Goal: Transaction & Acquisition: Purchase product/service

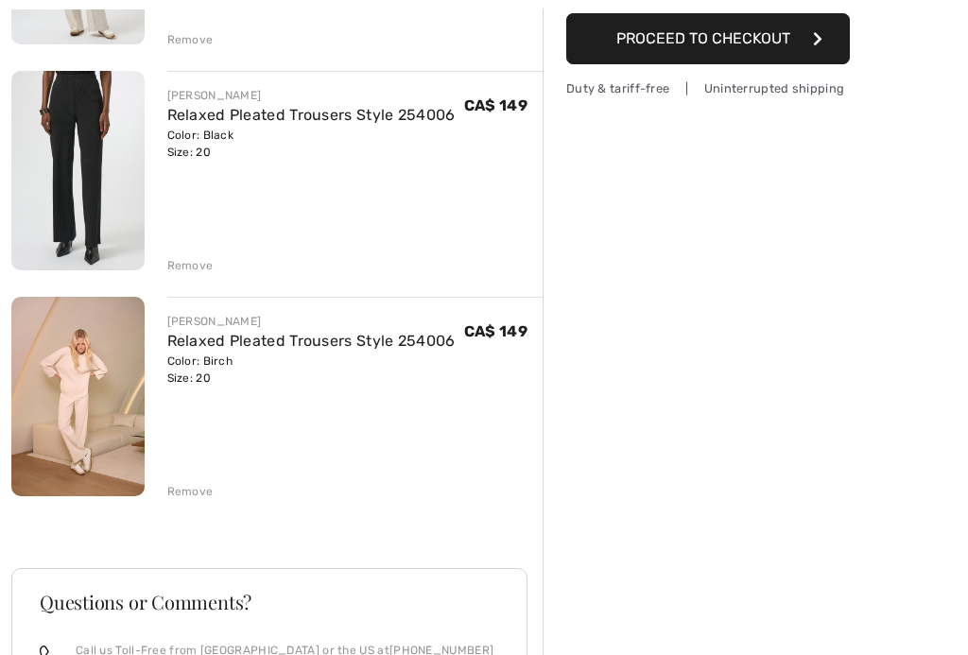
scroll to position [402, 0]
click at [829, 563] on div "Order Summary Details Items ( 3 ) CA$ 457.00 Promo code CA$ 0.00 Shipping Free …" at bounding box center [756, 363] width 426 height 1345
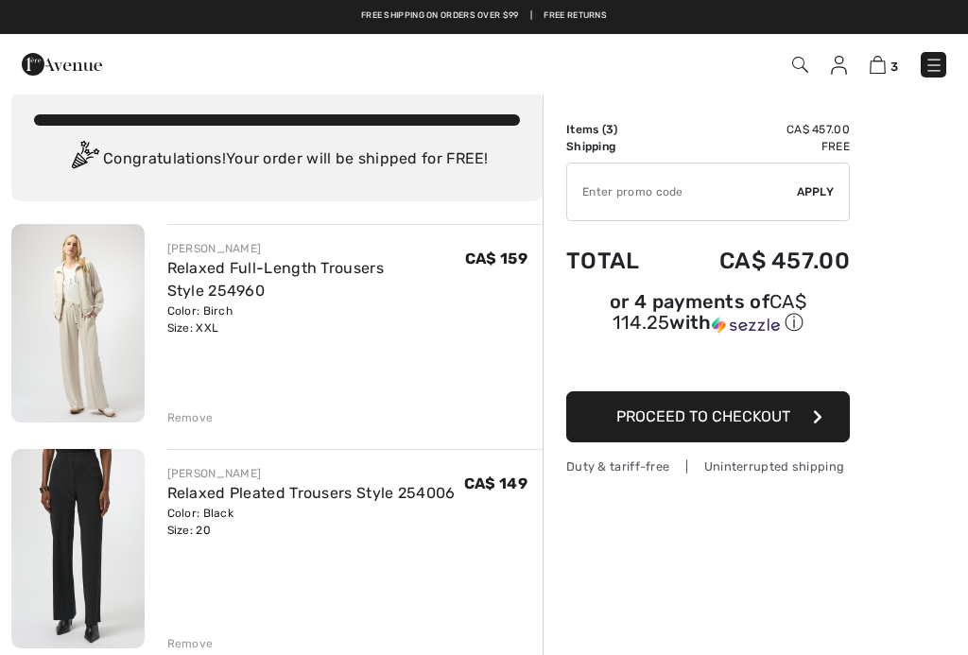
scroll to position [23, 0]
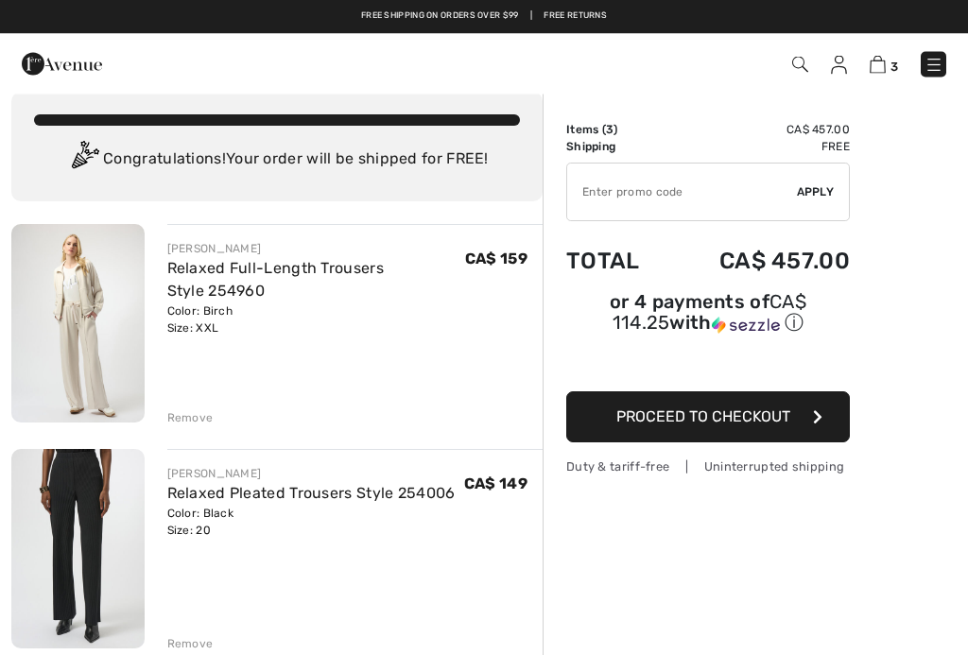
click at [109, 375] on img at bounding box center [77, 324] width 133 height 199
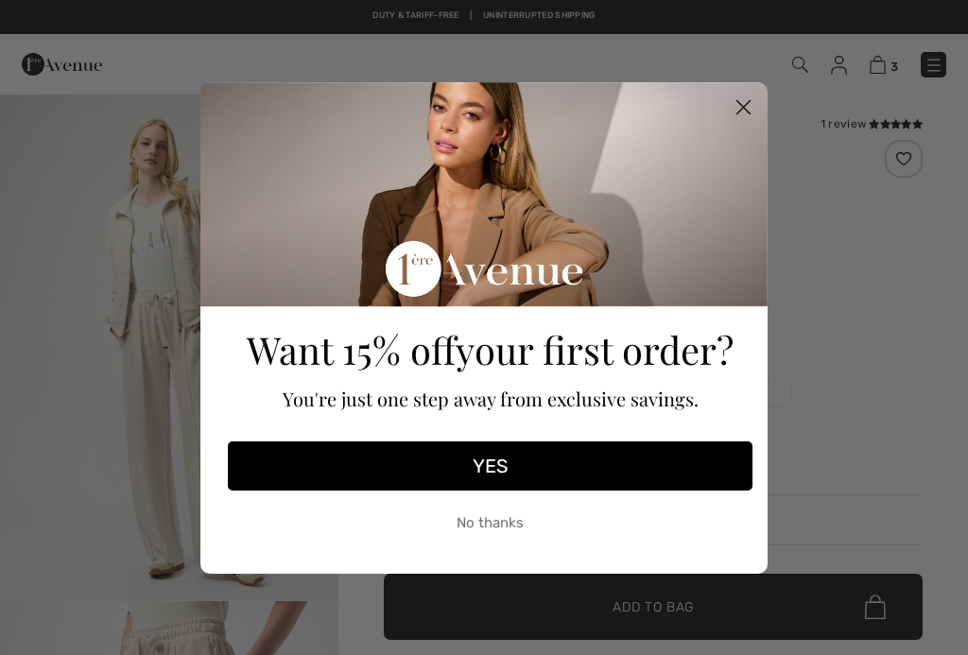
click at [751, 104] on circle "Close dialog" at bounding box center [743, 106] width 31 height 31
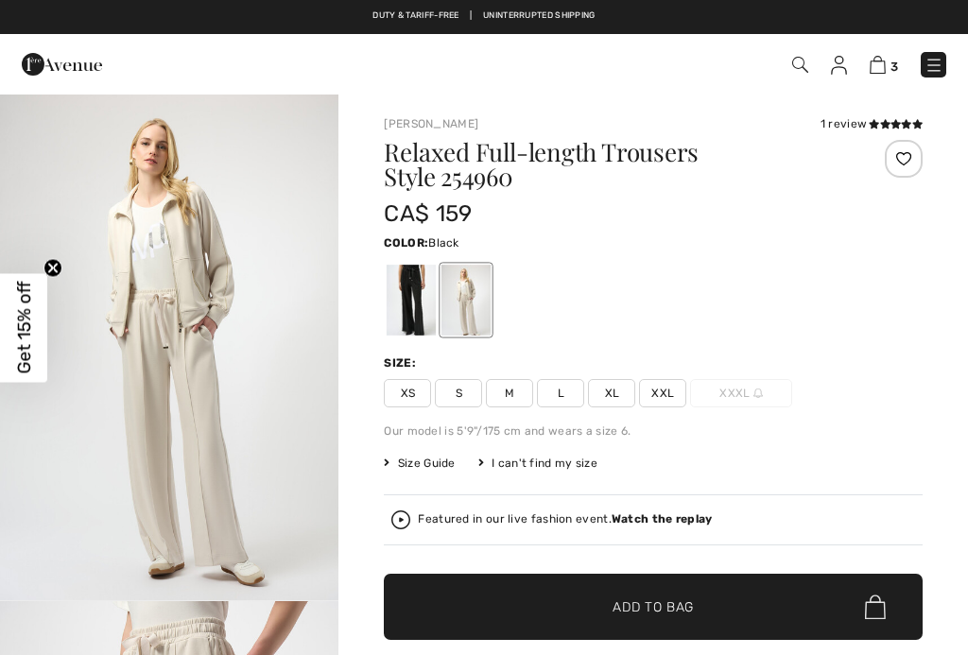
click at [434, 293] on div at bounding box center [411, 300] width 49 height 71
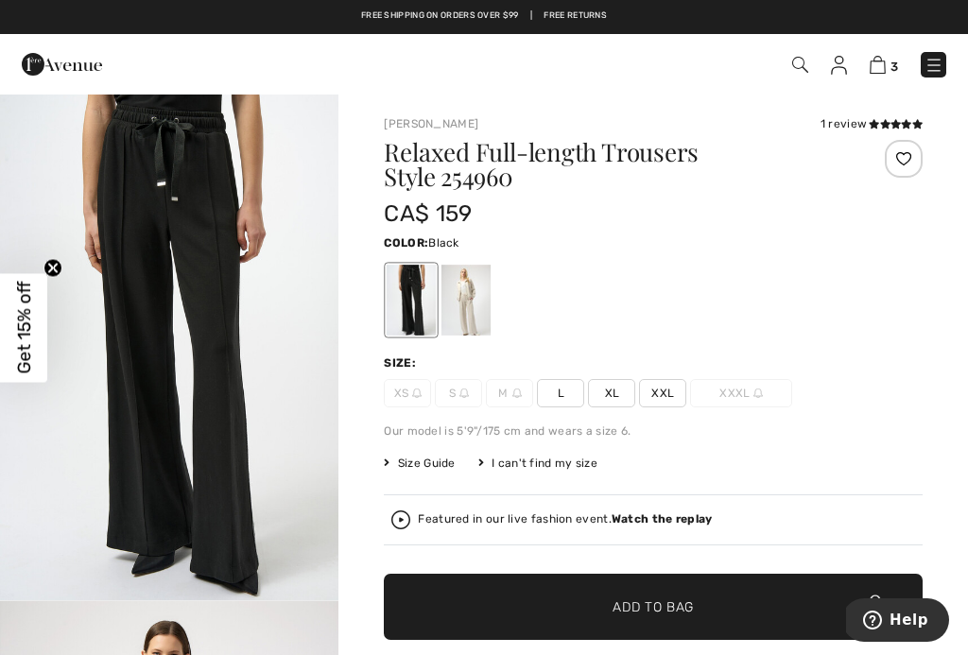
click at [172, 350] on div "1 / 5" at bounding box center [169, 347] width 339 height 509
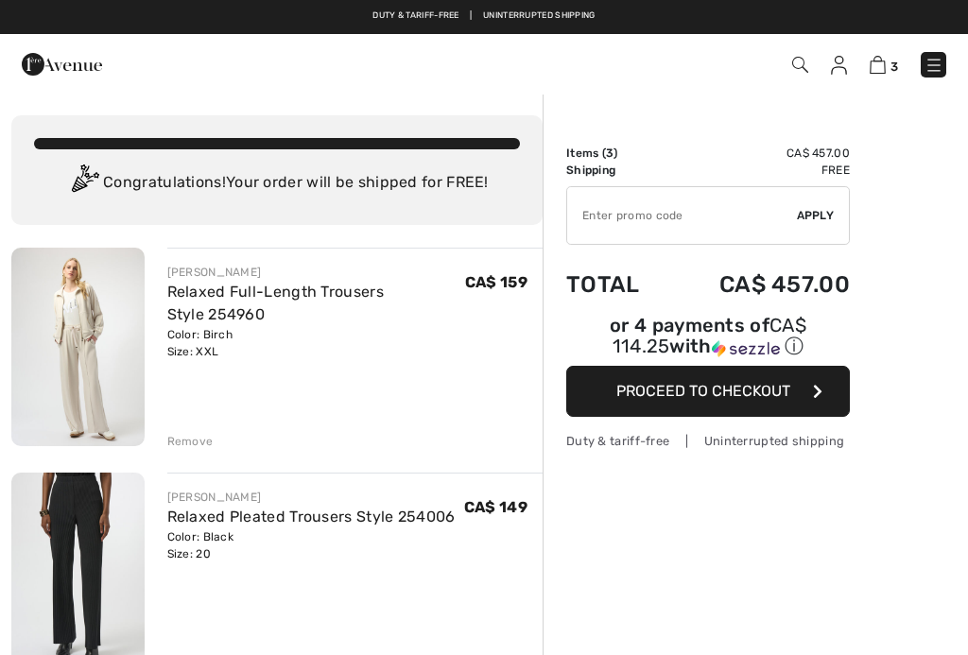
checkbox input "true"
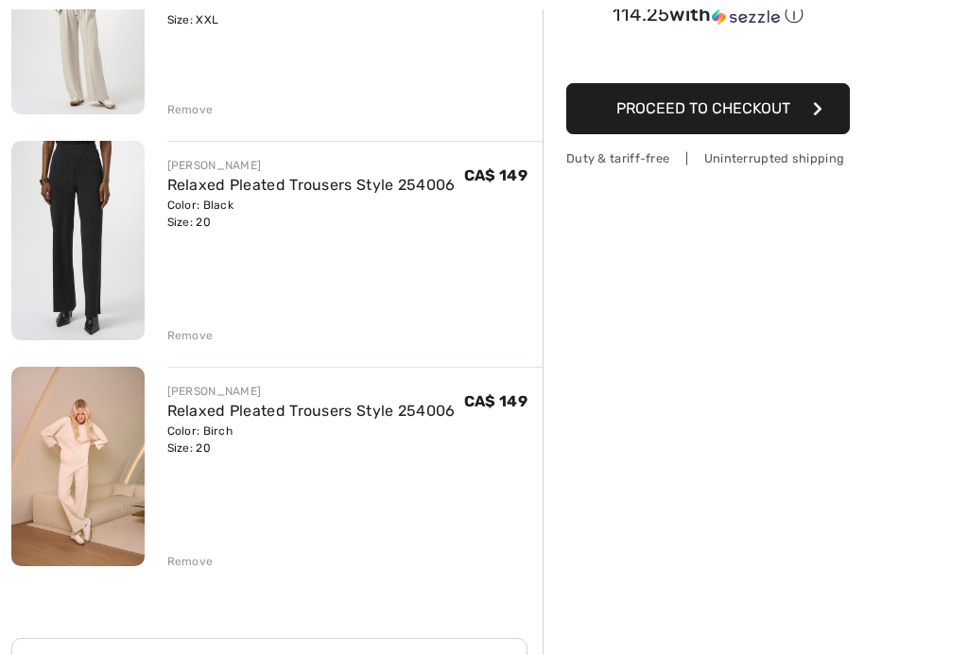
scroll to position [330, 0]
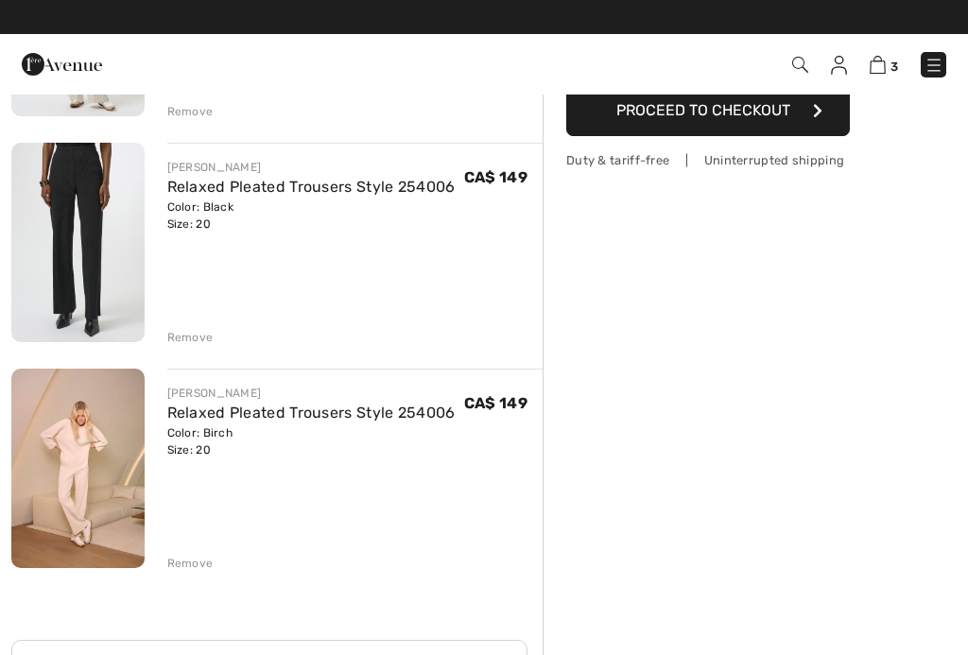
click at [396, 419] on link "Relaxed Pleated Trousers Style 254006" at bounding box center [311, 413] width 288 height 18
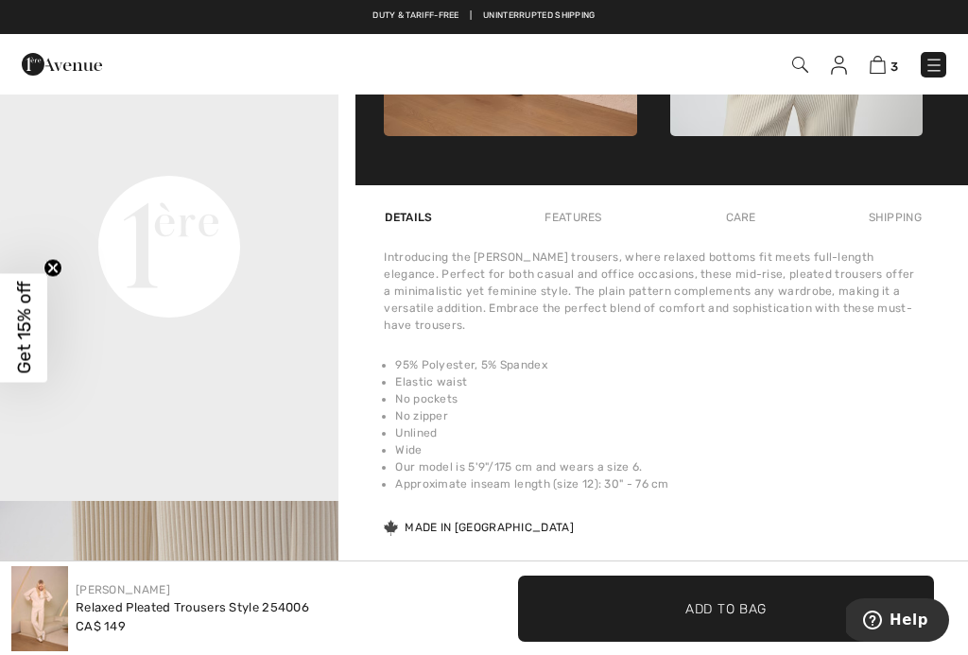
scroll to position [1116, 0]
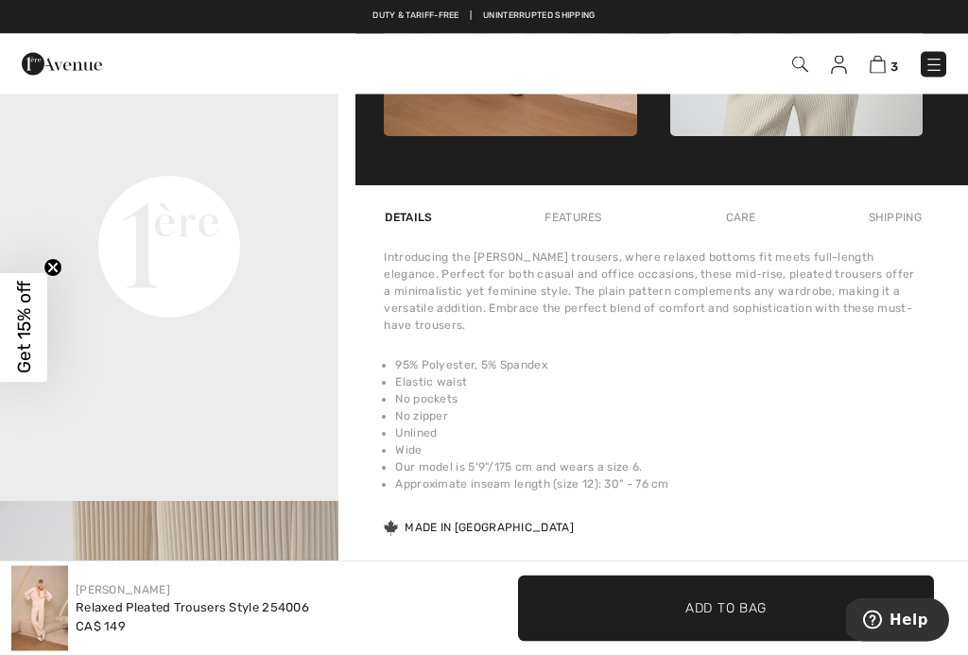
click at [821, 415] on li "No zipper" at bounding box center [659, 417] width 528 height 17
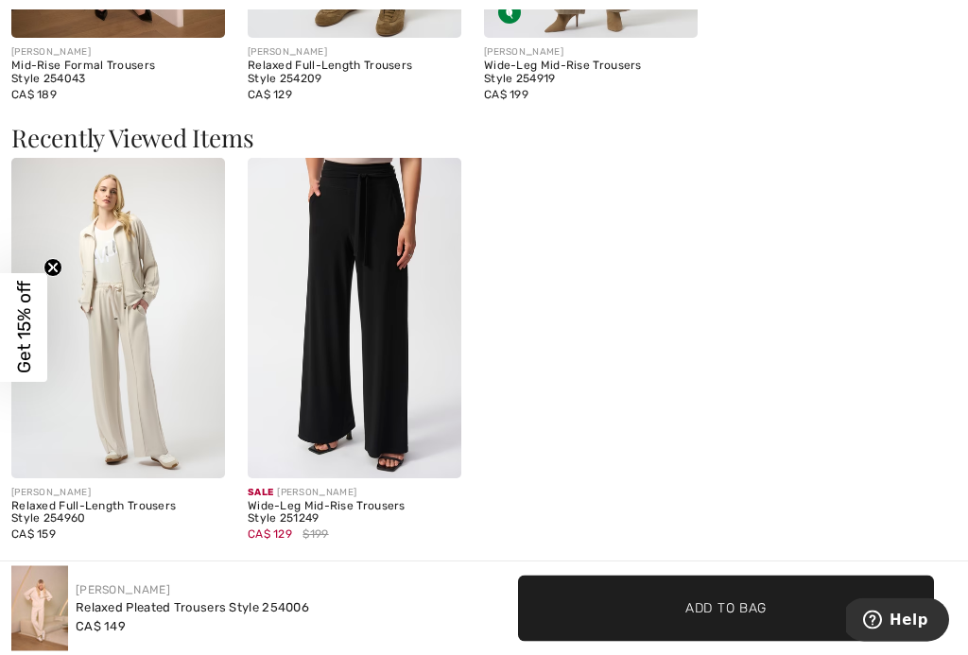
scroll to position [2612, 0]
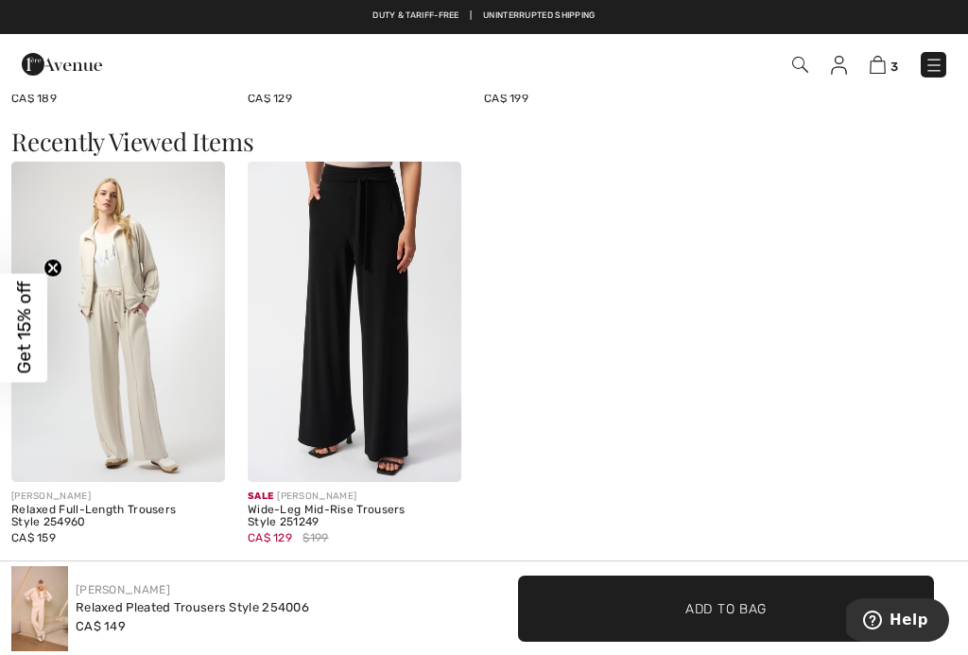
click at [363, 345] on img at bounding box center [355, 322] width 214 height 321
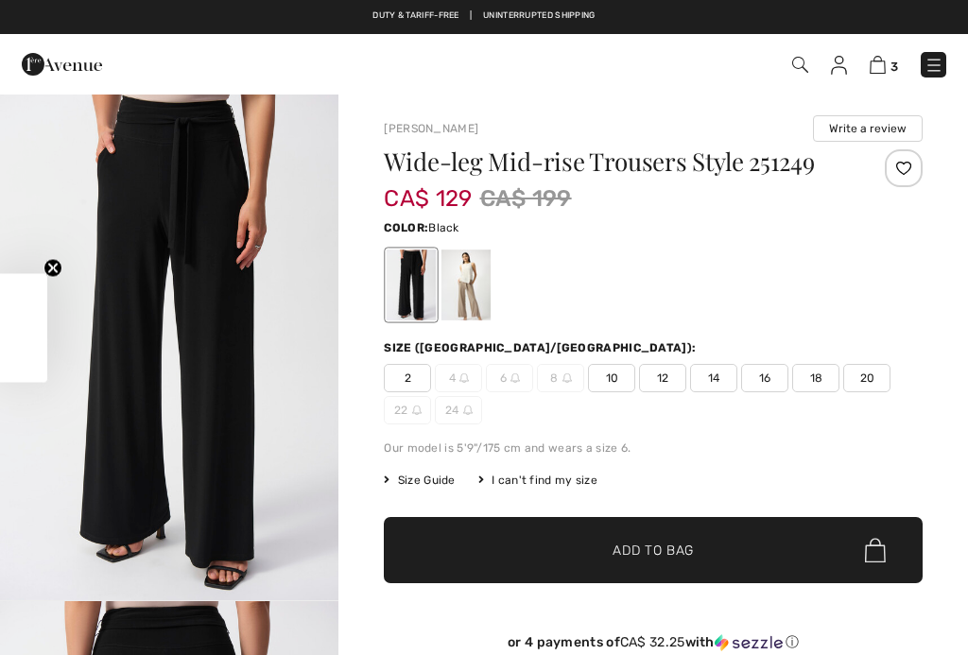
checkbox input "true"
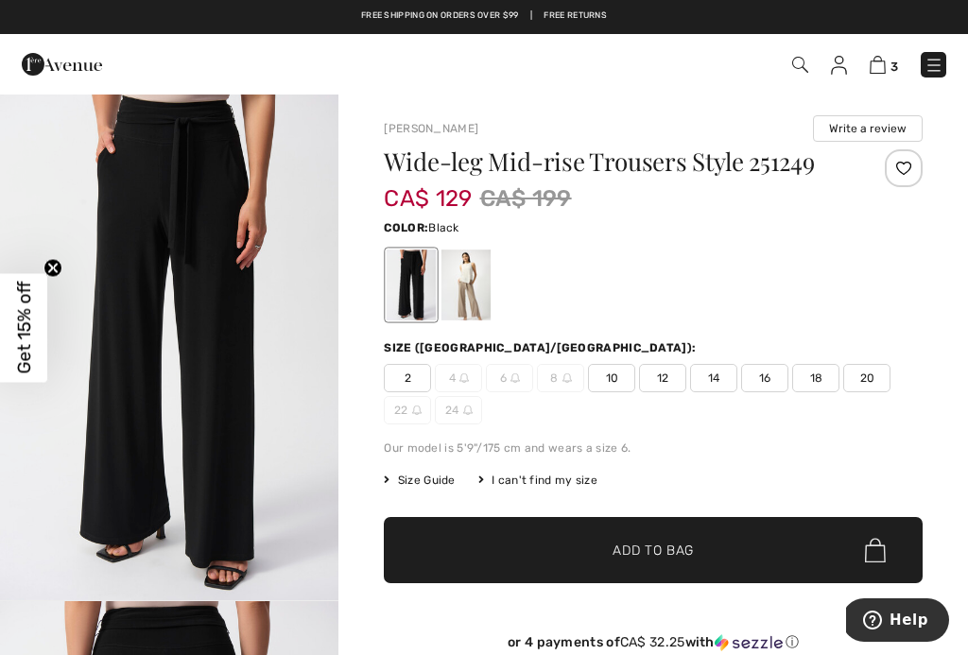
click at [763, 479] on div "Size Guide I can't find my size Select Size CAN 2 CAN 4 - Sold Out CAN 6 - Sold…" at bounding box center [653, 480] width 539 height 17
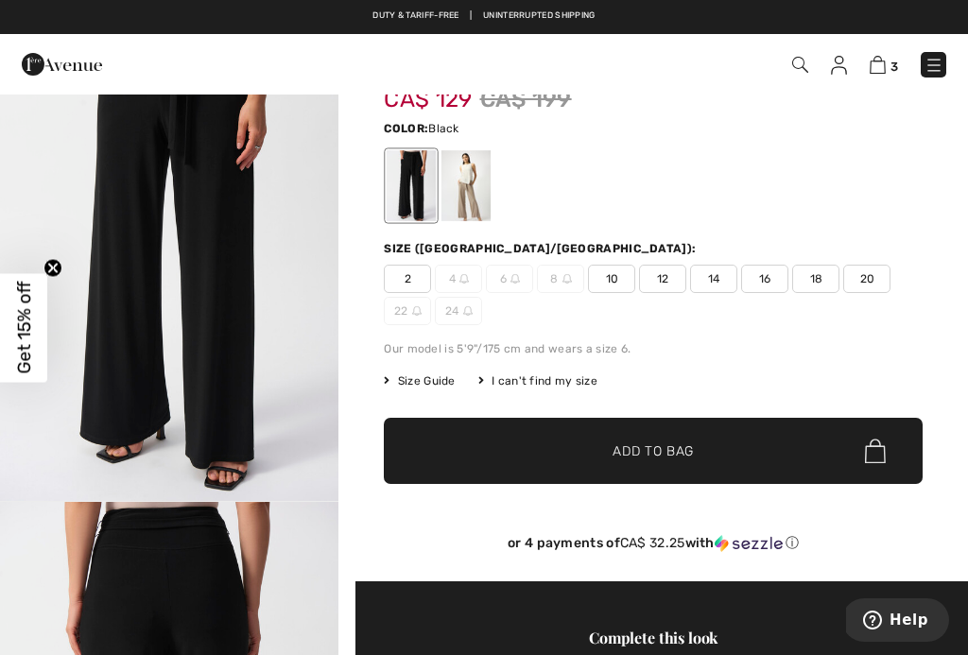
scroll to position [101, 0]
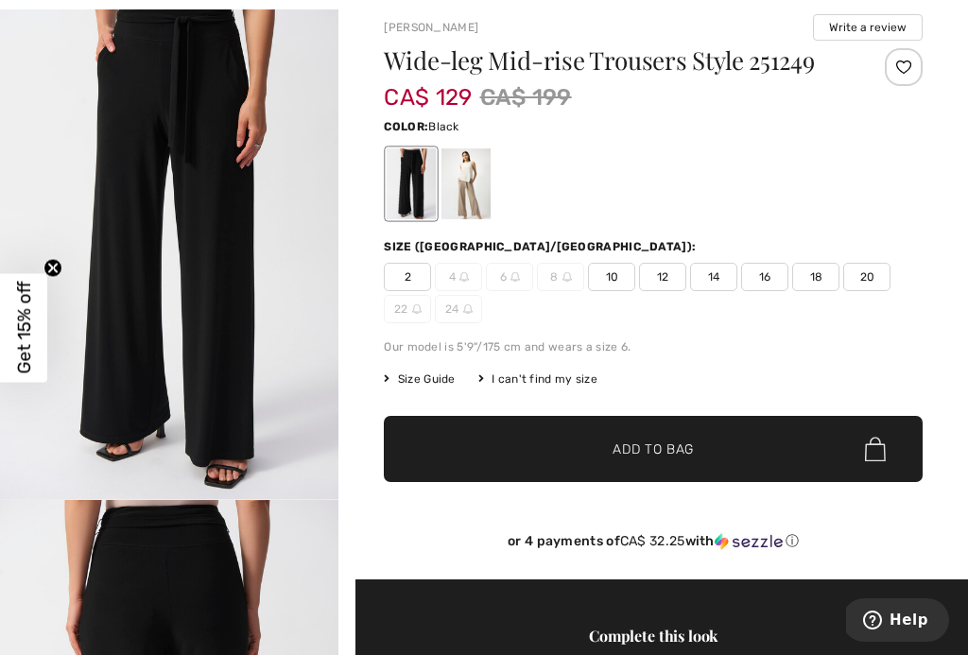
click at [818, 285] on span "18" at bounding box center [816, 277] width 47 height 28
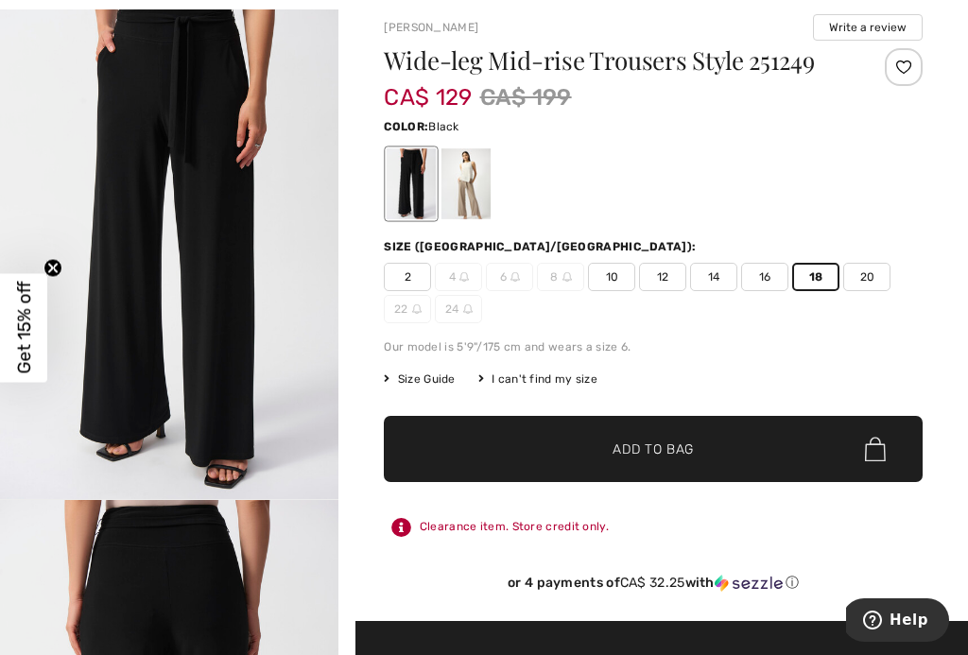
click at [773, 445] on span "✔ Added to Bag Add to Bag" at bounding box center [653, 449] width 539 height 66
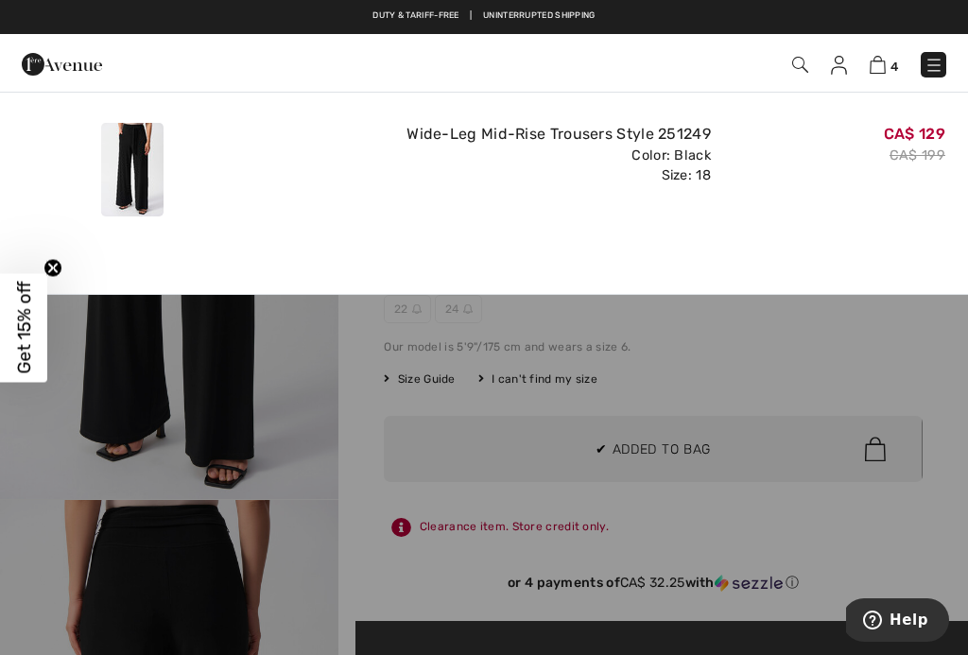
scroll to position [0, 0]
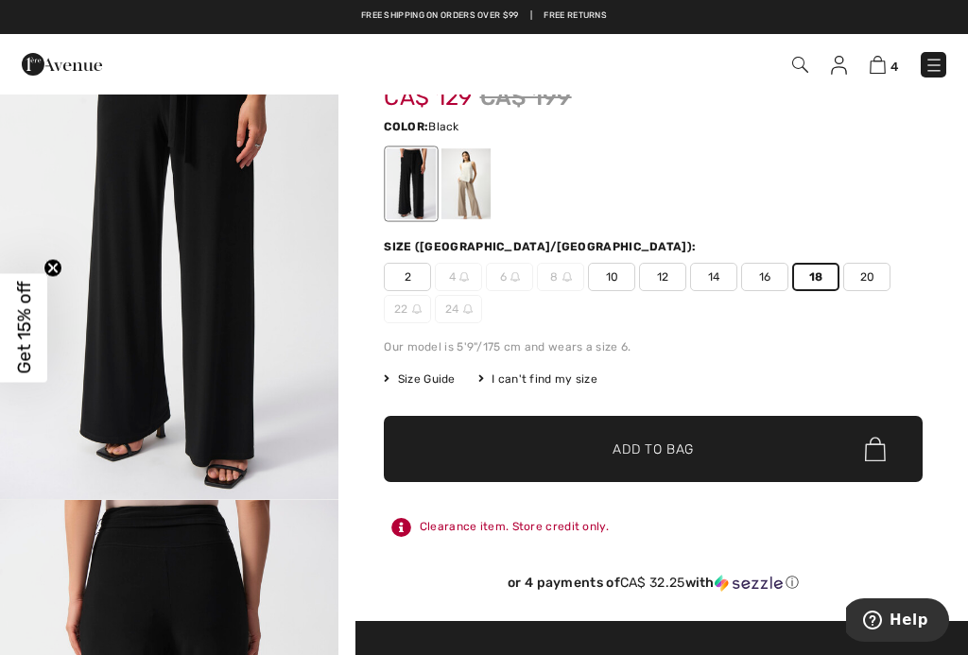
click at [853, 445] on span "✔ Added to Bag Add to Bag" at bounding box center [653, 449] width 539 height 66
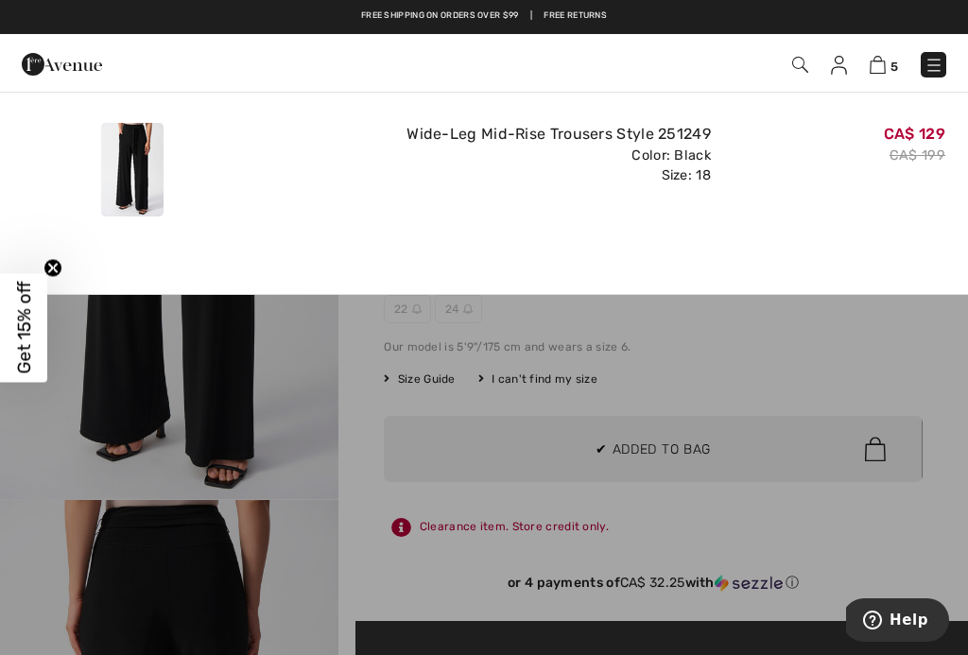
click at [883, 71] on img at bounding box center [878, 65] width 16 height 18
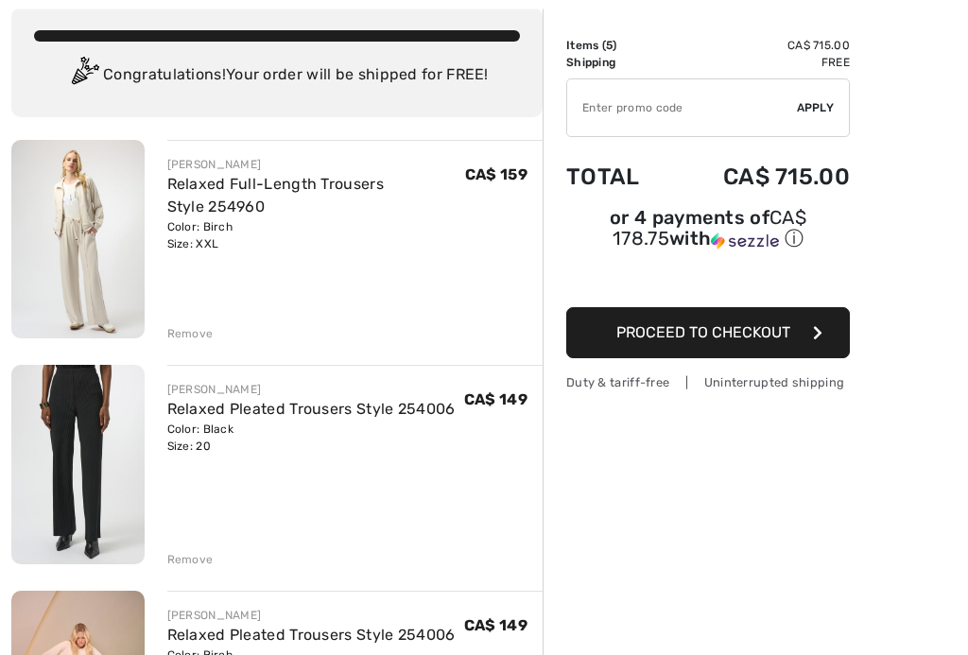
scroll to position [108, 0]
click at [207, 331] on div "Remove" at bounding box center [190, 333] width 46 height 17
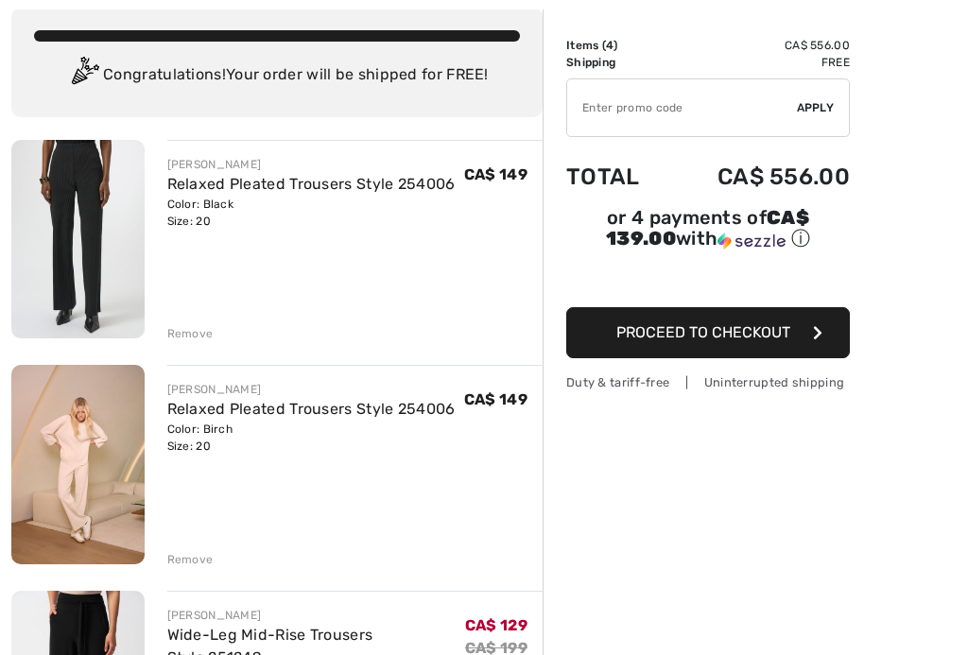
scroll to position [112, 0]
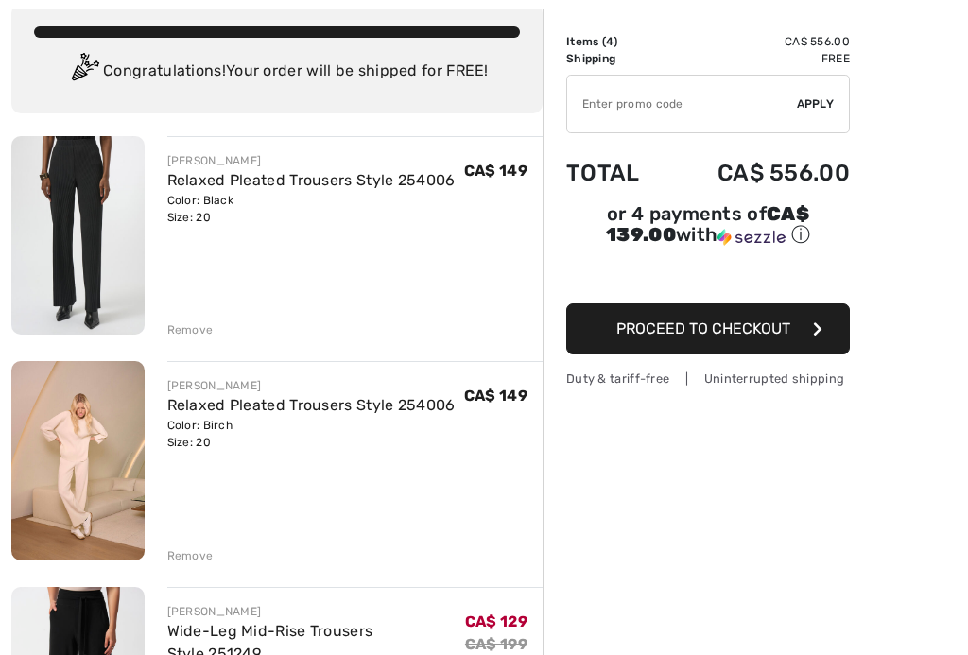
click at [206, 335] on div "Remove" at bounding box center [190, 330] width 46 height 17
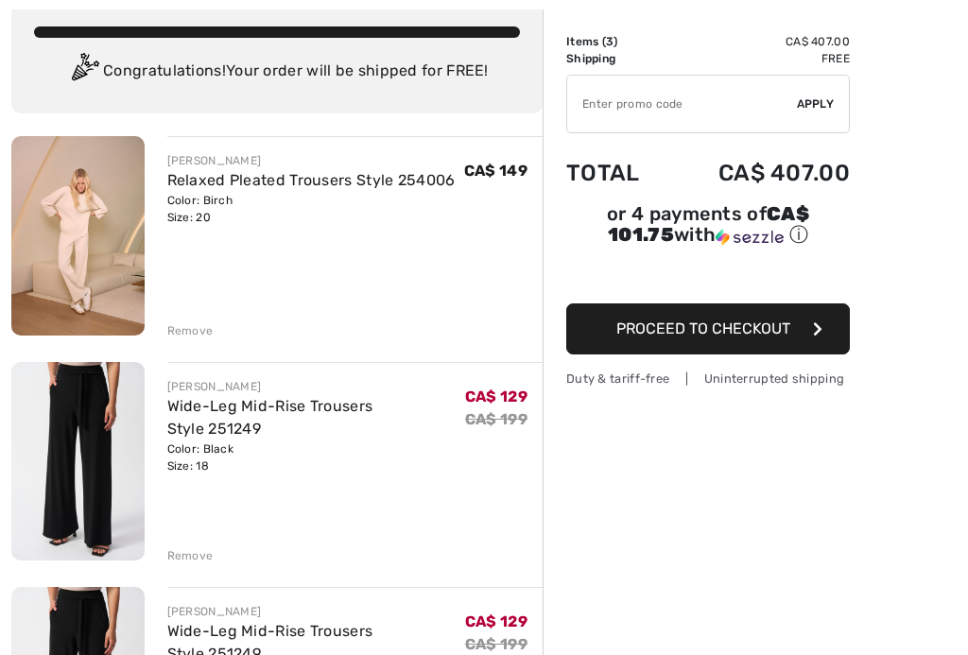
click at [644, 532] on div "Order Summary Details Items ( 3 ) CA$ 407.00 Promo code CA$ 0.00 Shipping Free …" at bounding box center [756, 653] width 426 height 1345
click at [50, 280] on img at bounding box center [77, 236] width 133 height 200
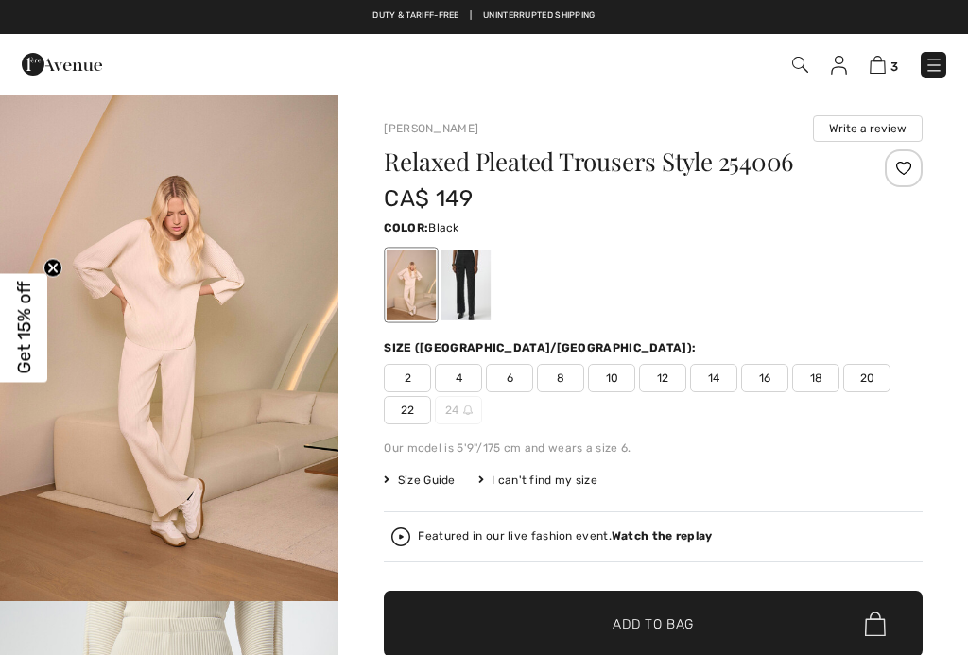
click at [480, 278] on div at bounding box center [466, 285] width 49 height 71
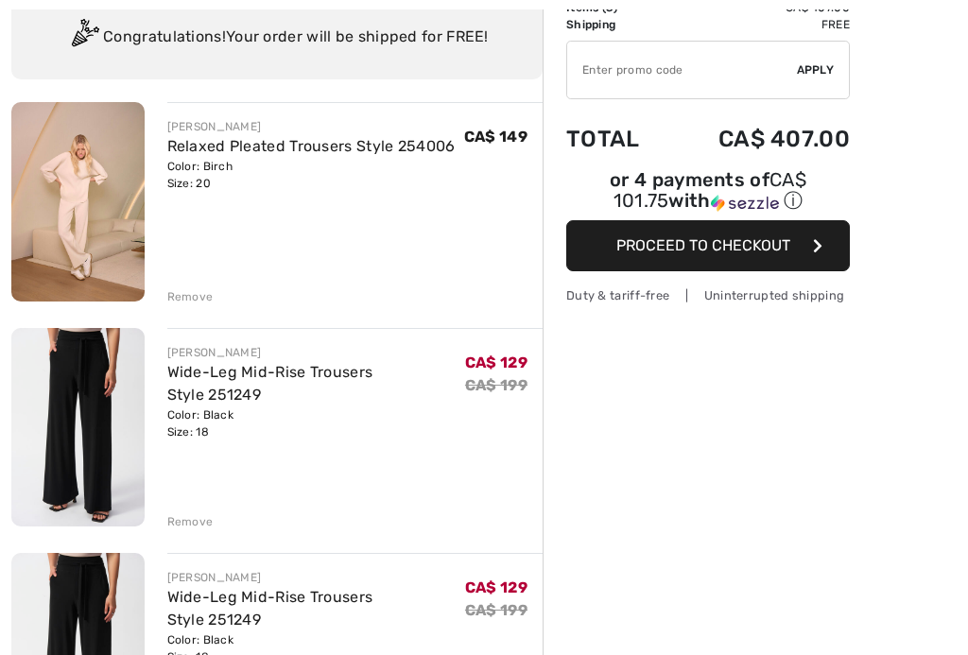
checkbox input "true"
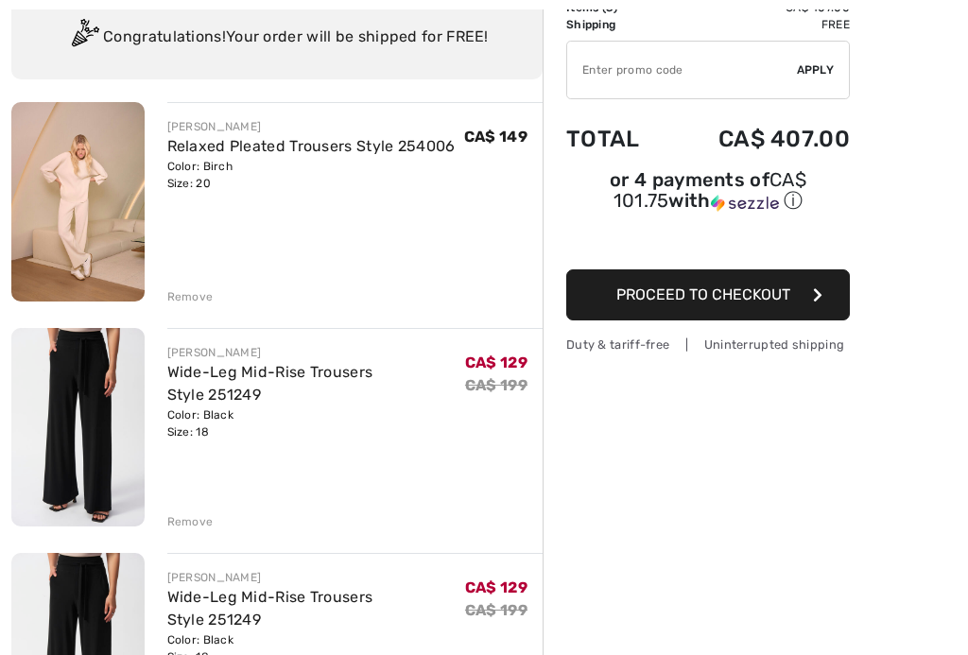
click at [200, 288] on div "Remove" at bounding box center [355, 295] width 376 height 21
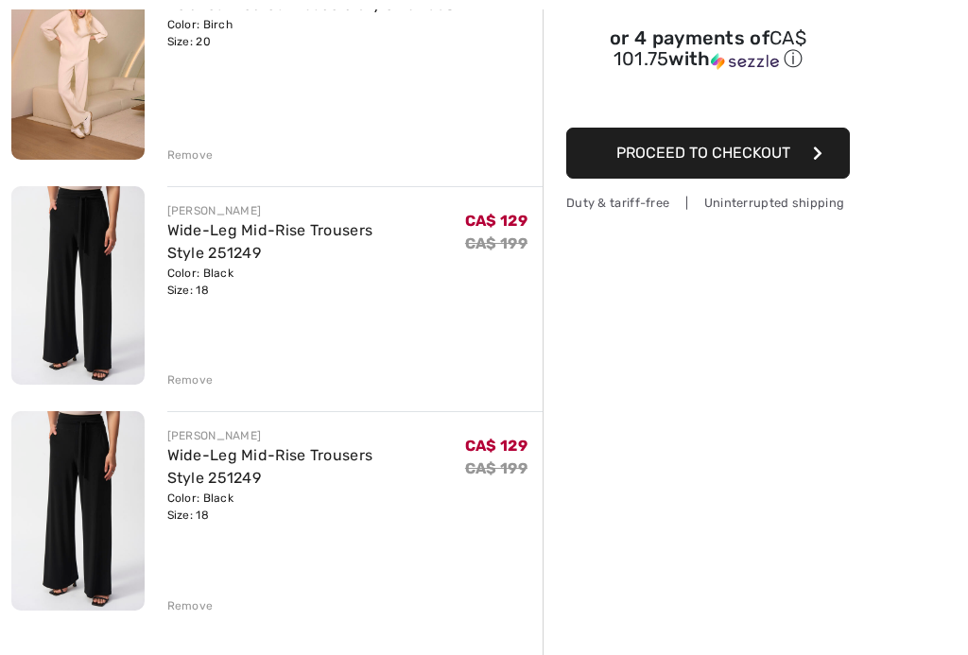
scroll to position [288, 0]
click at [198, 604] on div "Remove" at bounding box center [190, 606] width 46 height 17
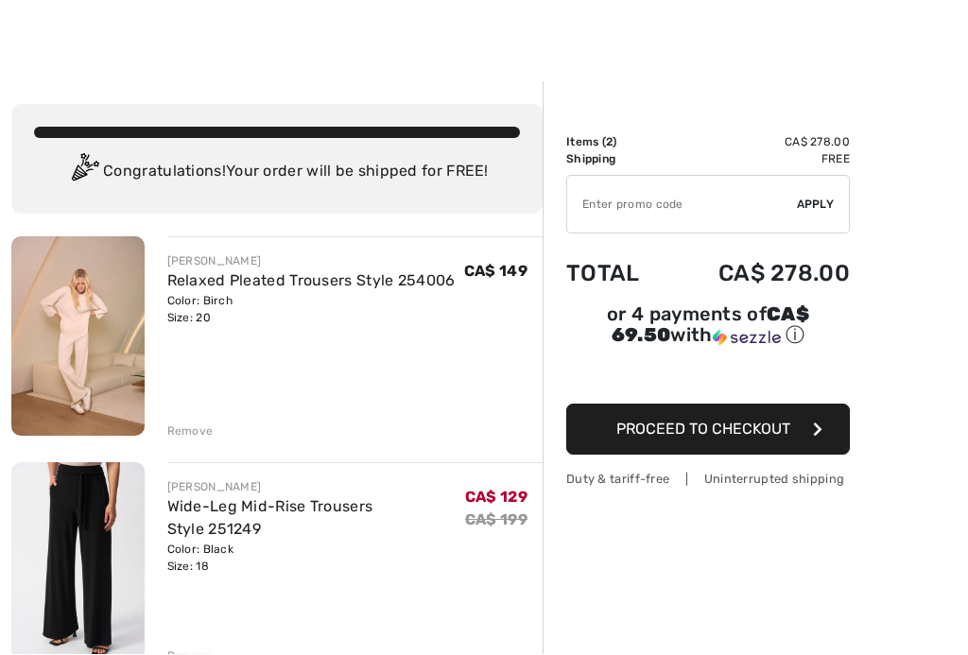
scroll to position [14, 0]
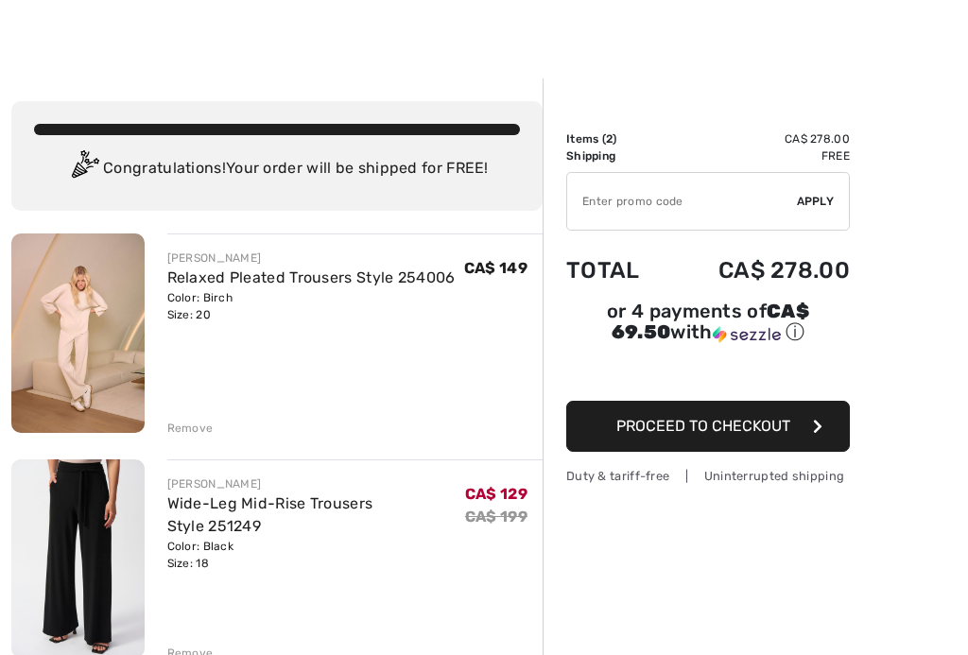
click at [98, 342] on img at bounding box center [77, 334] width 133 height 200
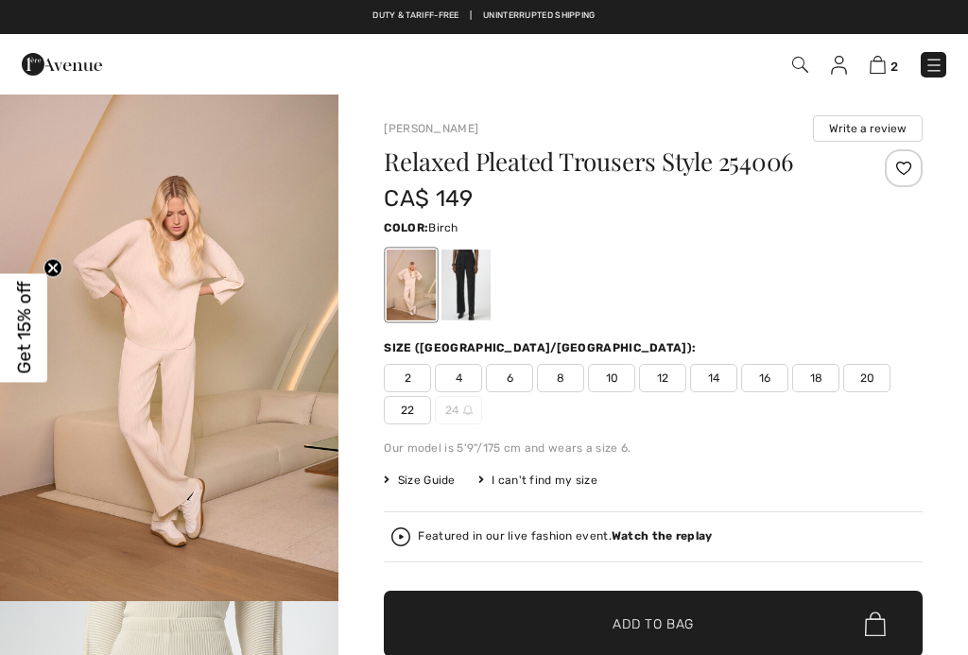
checkbox input "true"
click at [886, 67] on img at bounding box center [878, 65] width 16 height 18
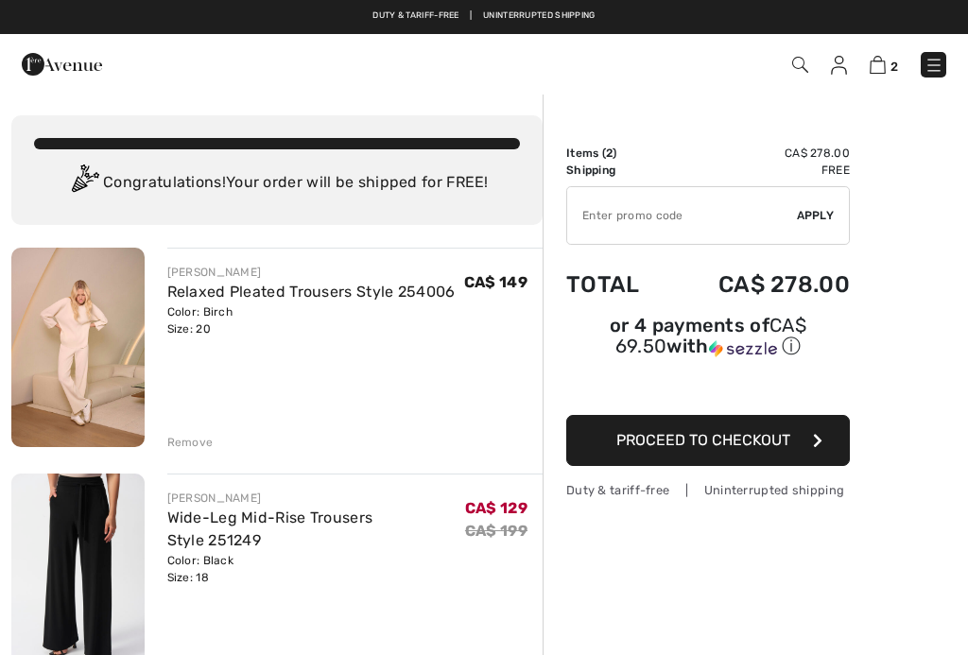
click at [200, 445] on div "Remove" at bounding box center [190, 442] width 46 height 17
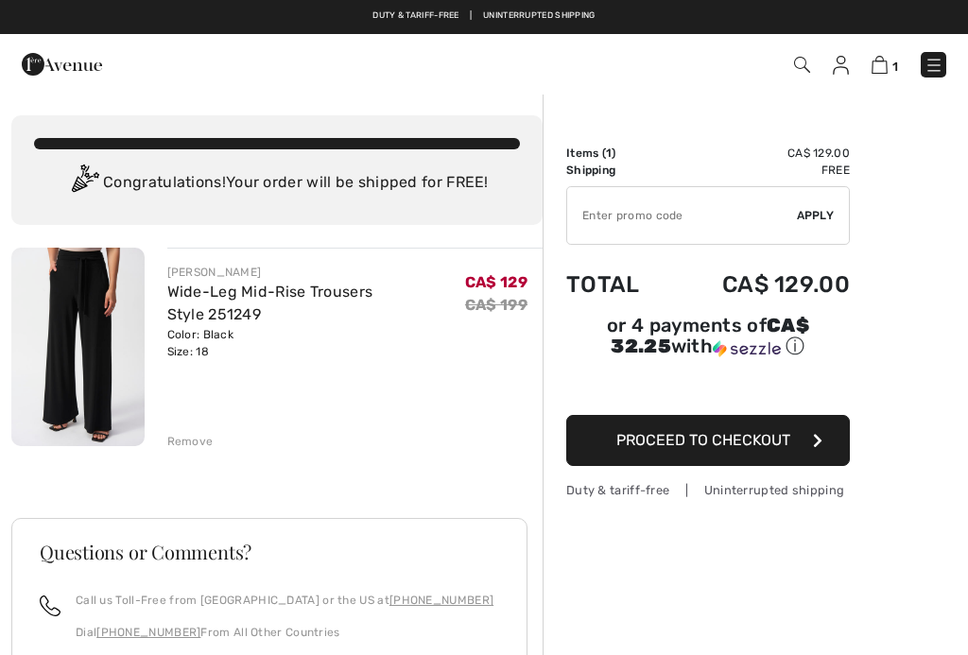
click at [776, 437] on span "Proceed to Checkout" at bounding box center [704, 440] width 174 height 18
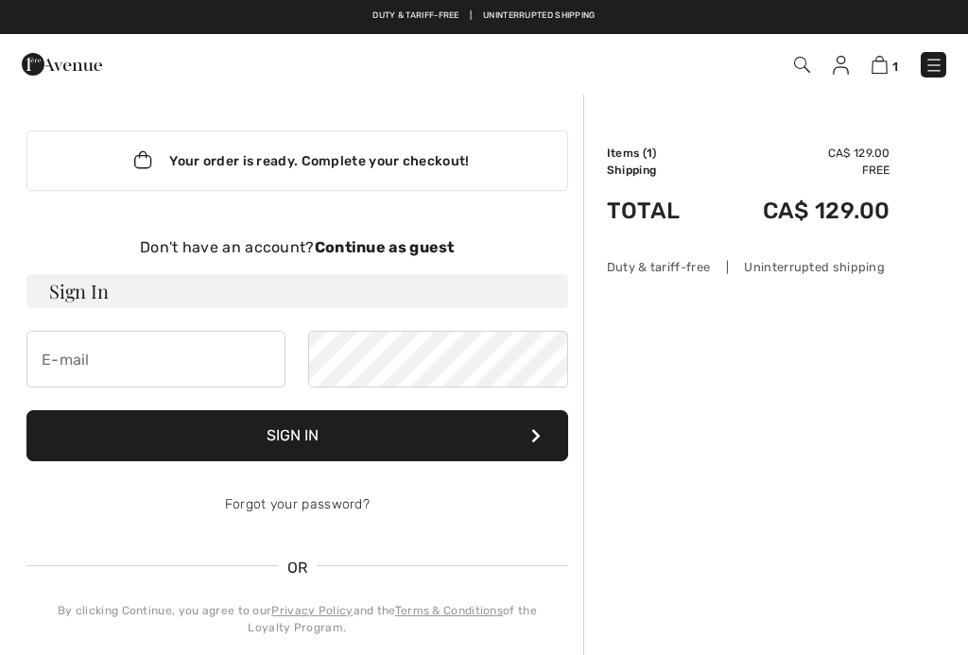
checkbox input "true"
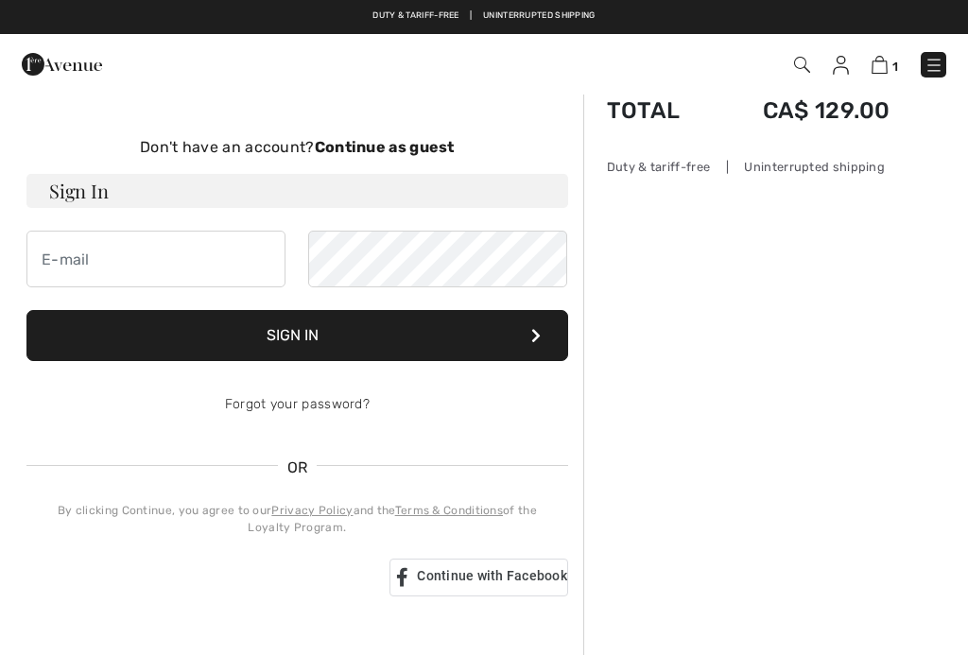
scroll to position [46, 0]
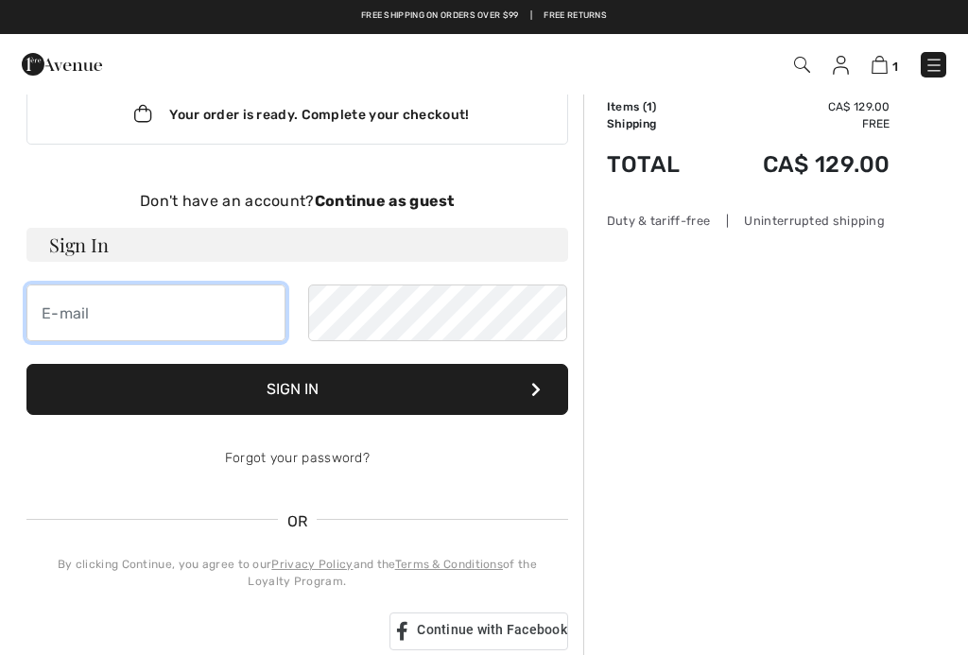
click at [156, 326] on input "email" at bounding box center [155, 313] width 259 height 57
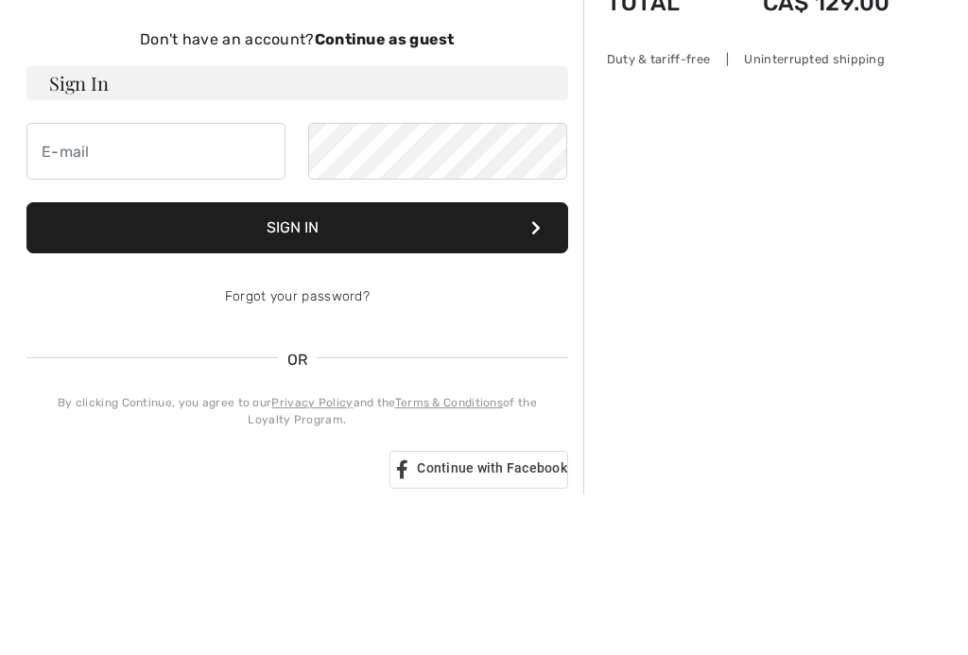
click at [735, 217] on div "Order Summary Details Items ( 1 ) CA$ 129.00 Promo code CA$ 0.00 Shipping Free …" at bounding box center [776, 595] width 385 height 1098
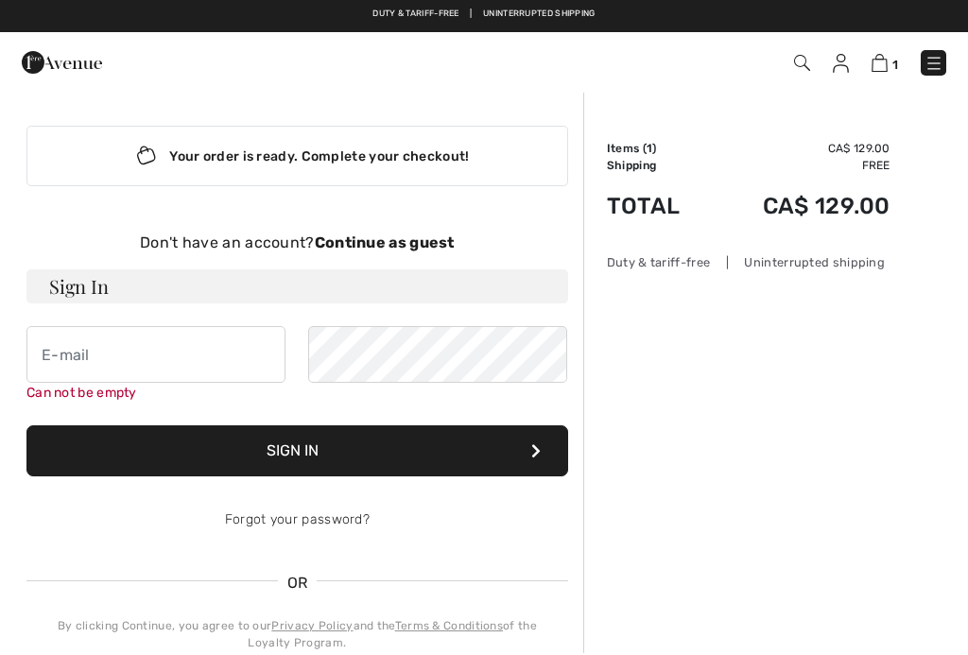
scroll to position [0, 0]
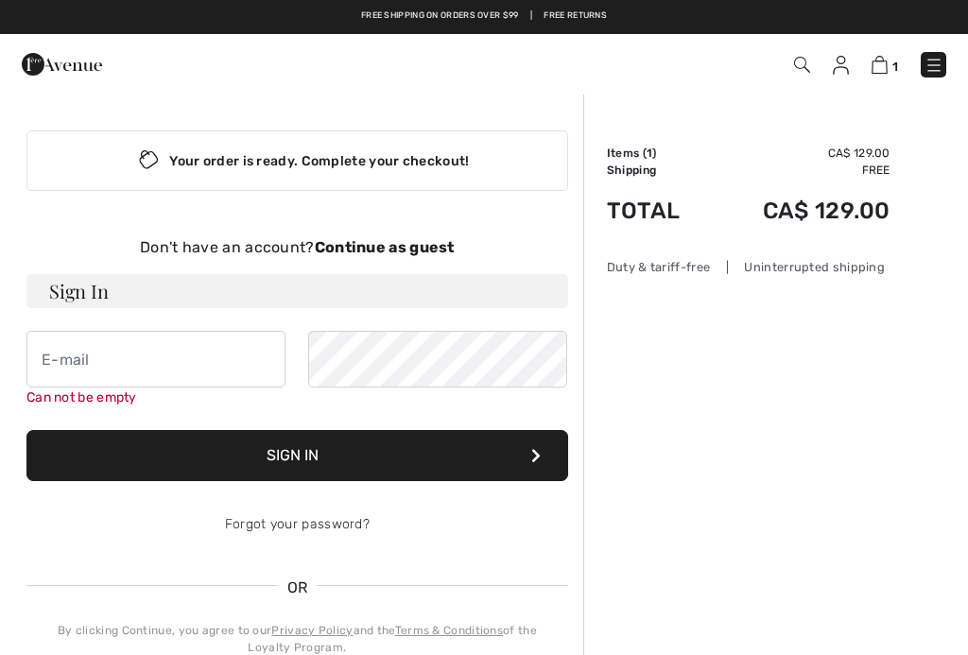
click at [430, 162] on div "Your order is ready. Complete your checkout!" at bounding box center [297, 161] width 542 height 61
click at [530, 281] on h3 "Sign In" at bounding box center [297, 291] width 542 height 34
click at [411, 287] on h3 "Sign In" at bounding box center [297, 291] width 542 height 34
click at [888, 67] on img at bounding box center [880, 65] width 16 height 18
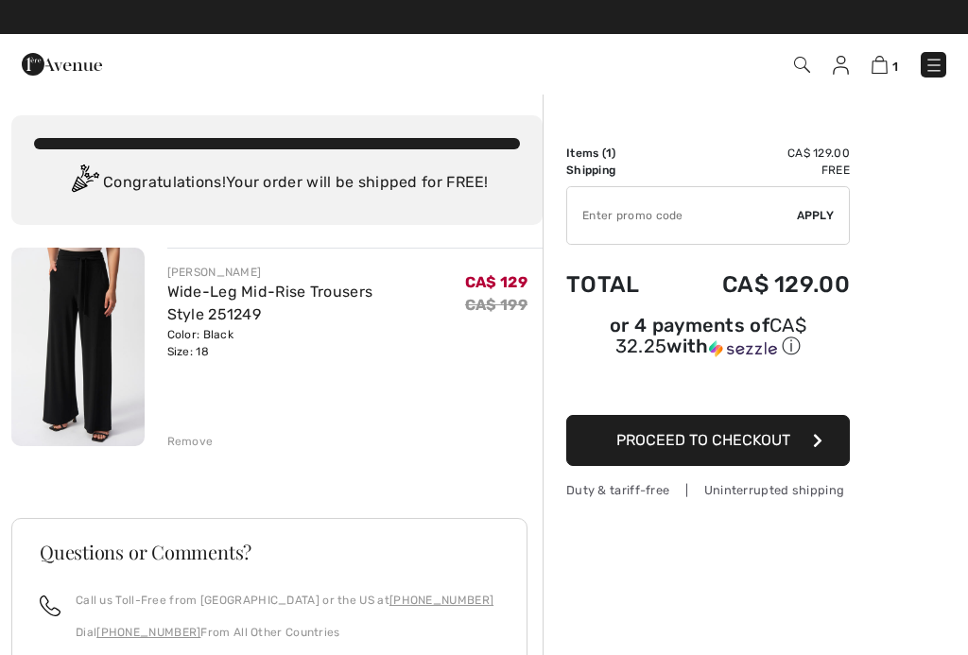
click at [732, 229] on input "TEXT" at bounding box center [682, 215] width 230 height 57
click at [877, 70] on img at bounding box center [880, 65] width 16 height 18
click at [888, 69] on img at bounding box center [880, 65] width 16 height 18
click at [769, 451] on button "Proceed to Checkout" at bounding box center [709, 440] width 284 height 51
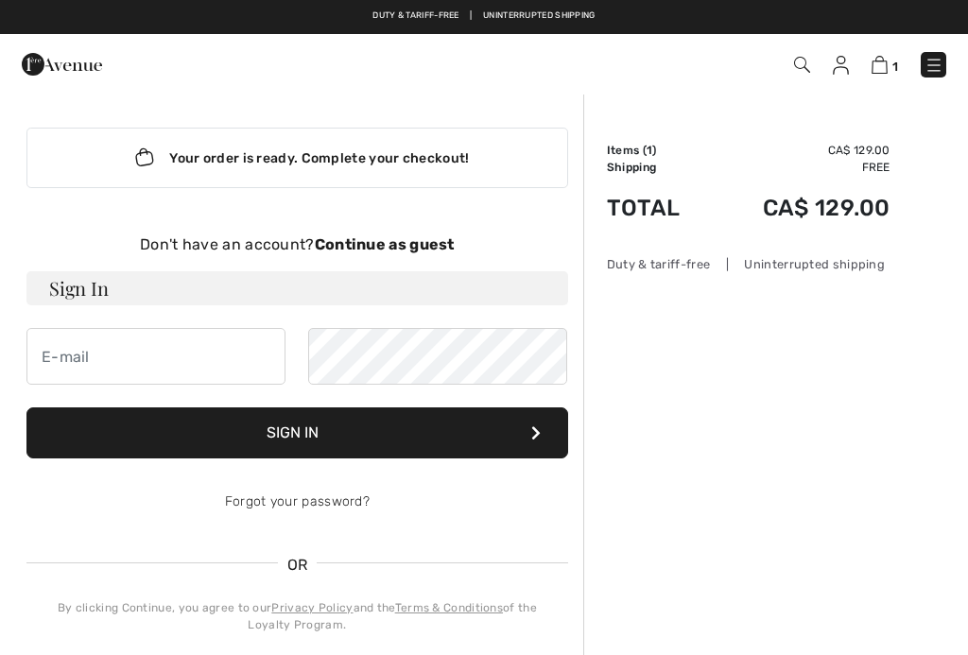
scroll to position [2, 0]
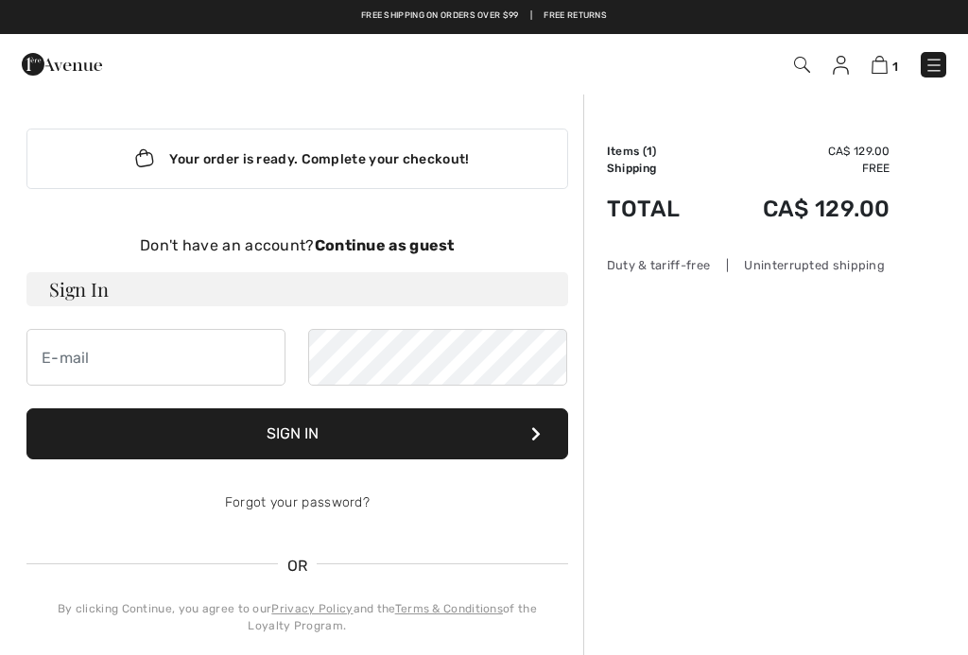
click at [403, 249] on strong "Continue as guest" at bounding box center [385, 245] width 140 height 18
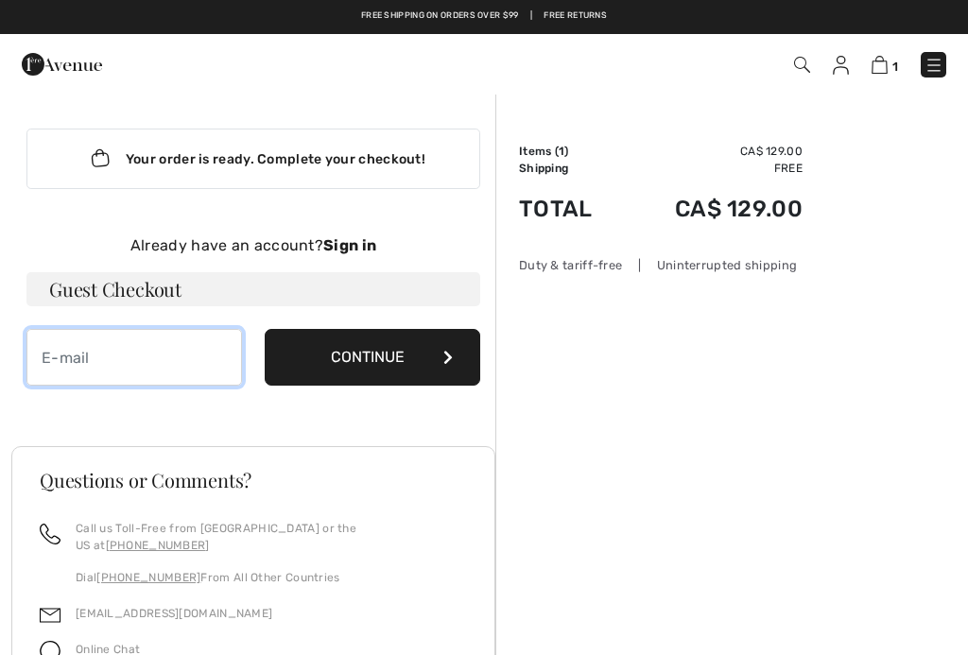
click at [179, 372] on input "email" at bounding box center [134, 357] width 216 height 57
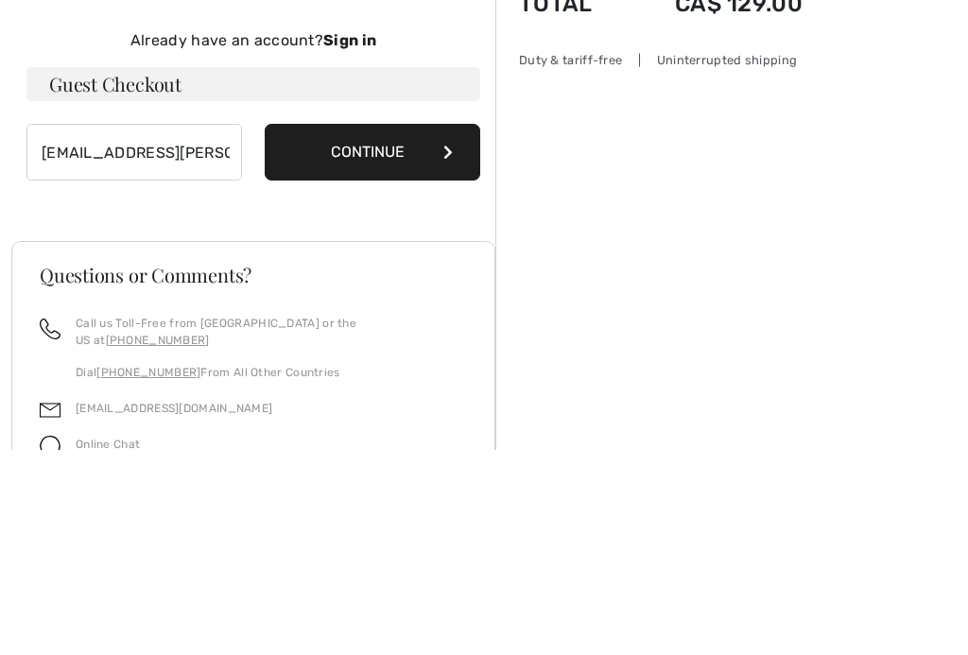
click at [408, 329] on button "Continue" at bounding box center [373, 357] width 216 height 57
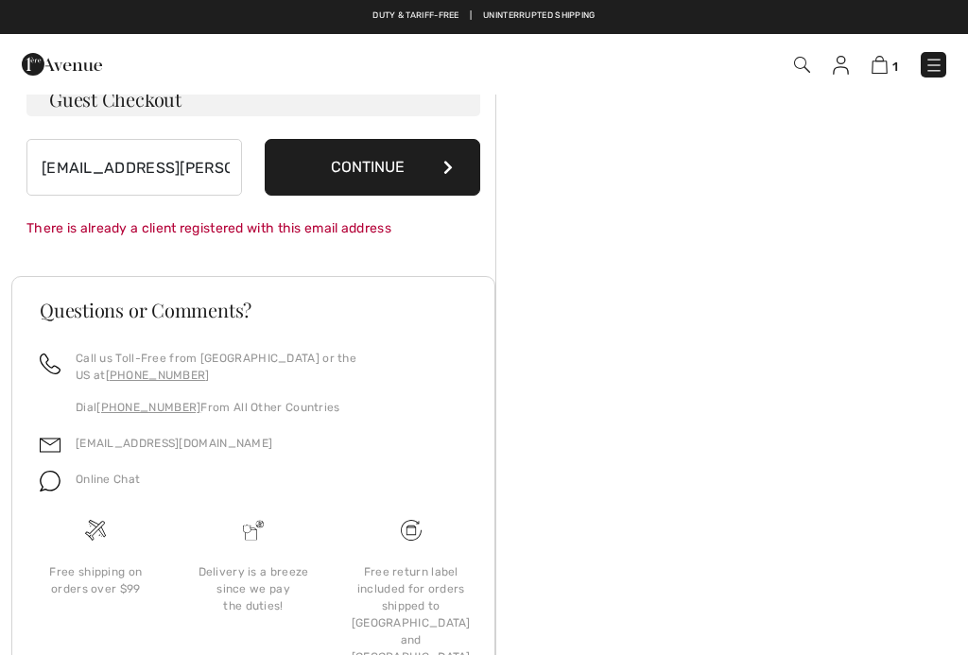
click at [390, 161] on button "Continue" at bounding box center [373, 167] width 216 height 57
click at [239, 167] on input "joh.chabot@icloud.com" at bounding box center [134, 167] width 216 height 57
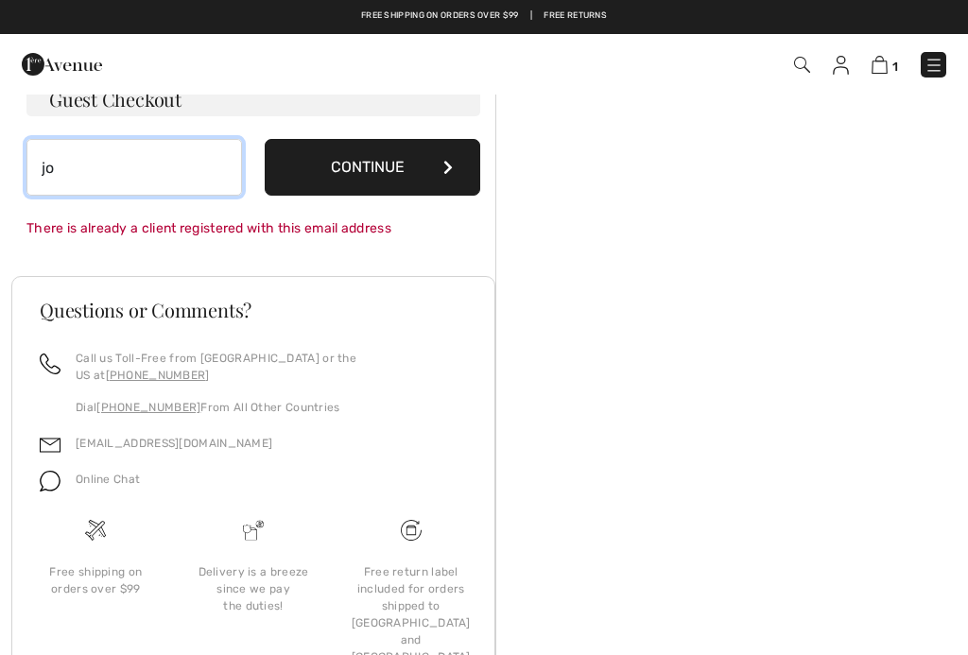
type input "j"
click at [400, 164] on button "Continue" at bounding box center [373, 167] width 216 height 57
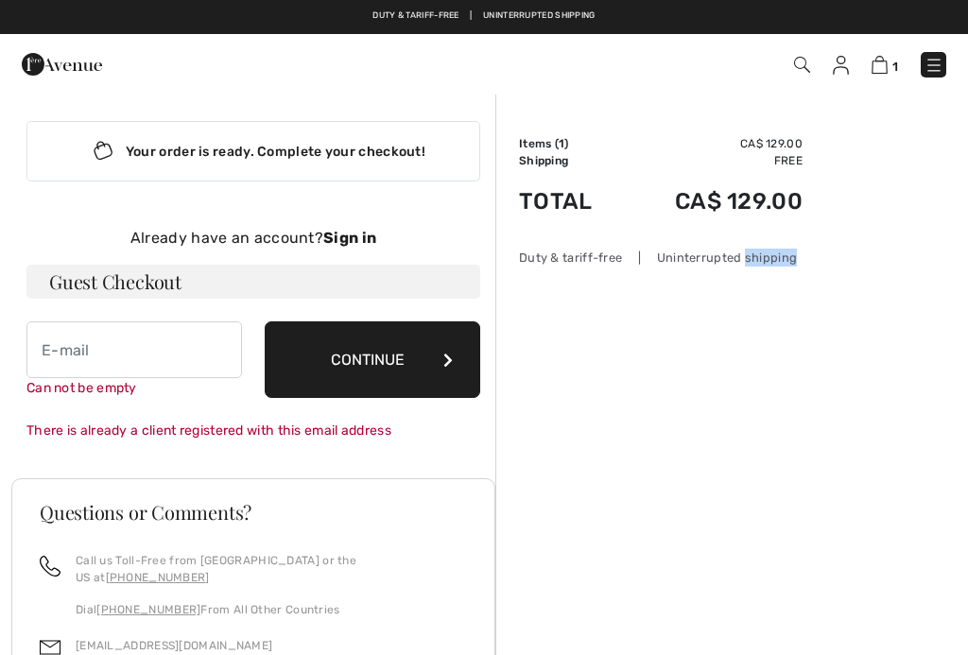
scroll to position [1, 0]
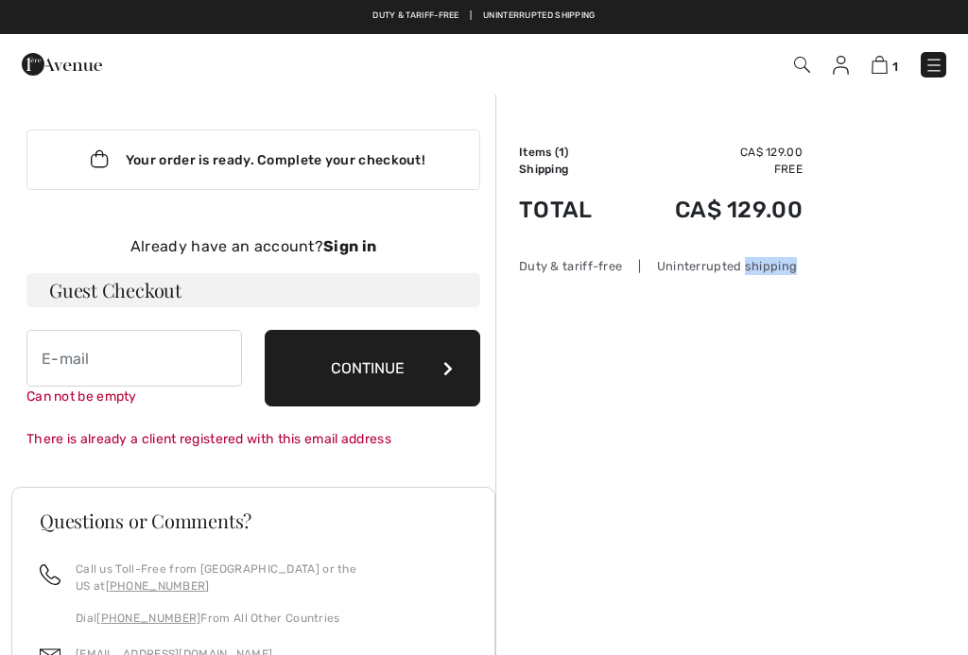
click at [389, 152] on div "Your order is ready. Complete your checkout!" at bounding box center [253, 160] width 454 height 61
click at [177, 166] on div "Your order is ready. Complete your checkout!" at bounding box center [253, 160] width 454 height 61
click at [239, 154] on div "Your order is ready. Complete your checkout!" at bounding box center [253, 160] width 454 height 61
click at [385, 238] on div "Already have an account? Sign in" at bounding box center [253, 246] width 454 height 23
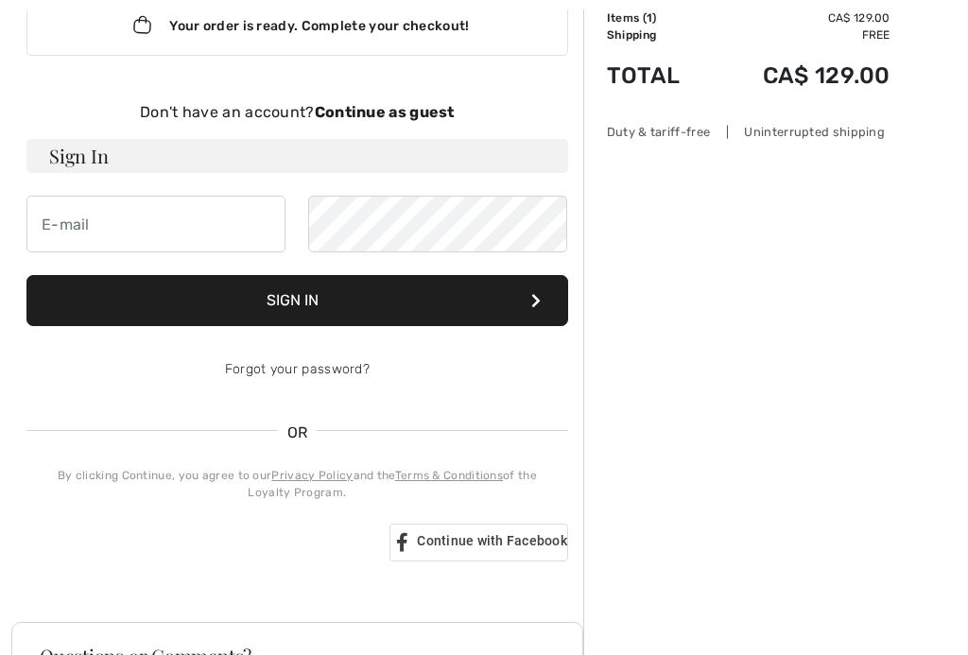
scroll to position [136, 0]
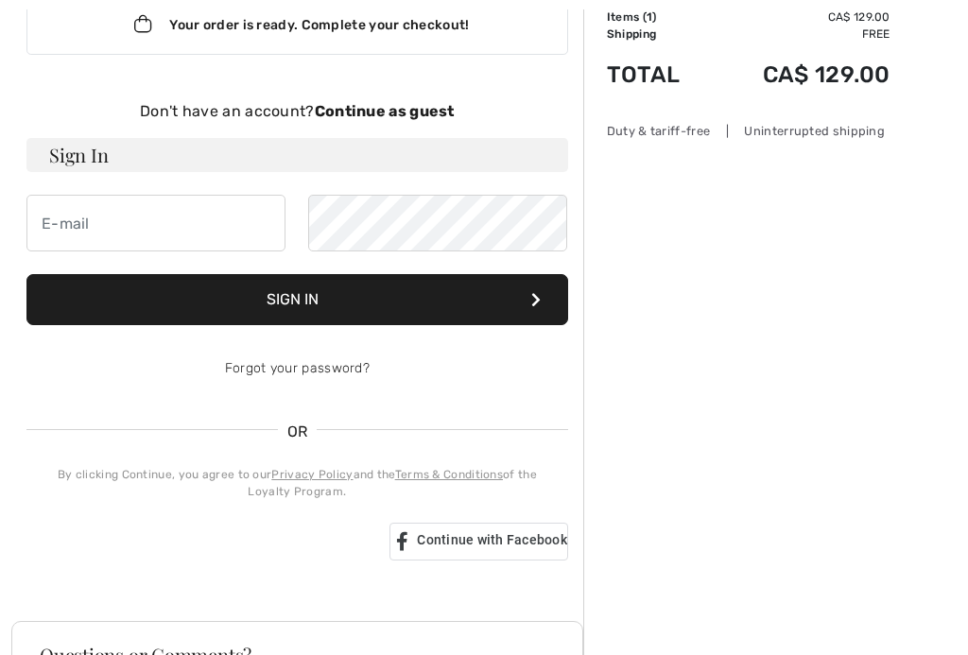
click at [304, 443] on span "OR" at bounding box center [298, 432] width 40 height 23
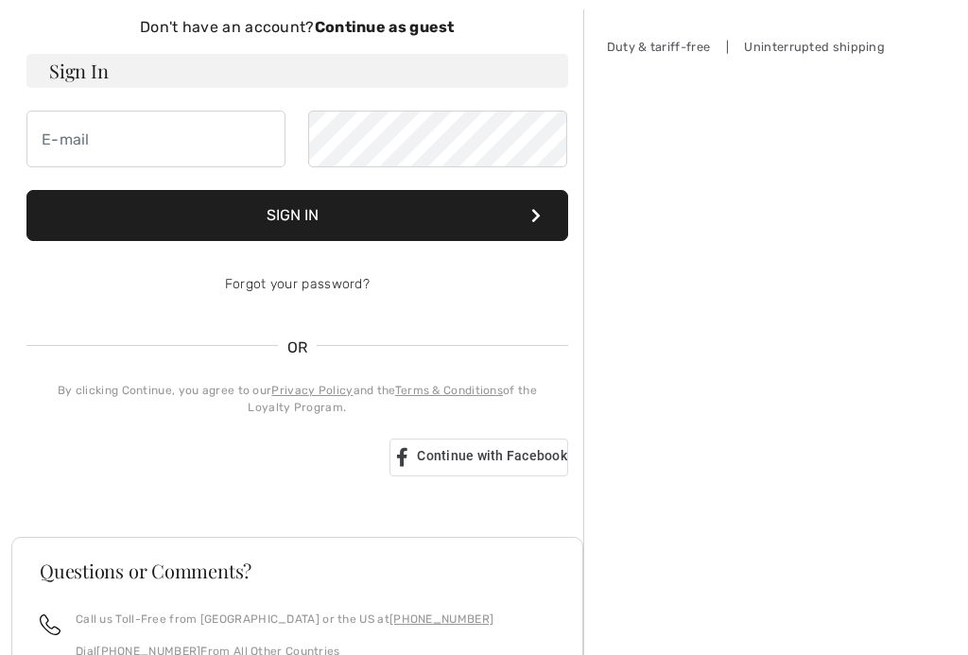
scroll to position [220, 0]
click at [312, 360] on div "OR" at bounding box center [297, 357] width 542 height 24
click at [337, 291] on link "Forgot your password?" at bounding box center [297, 284] width 145 height 16
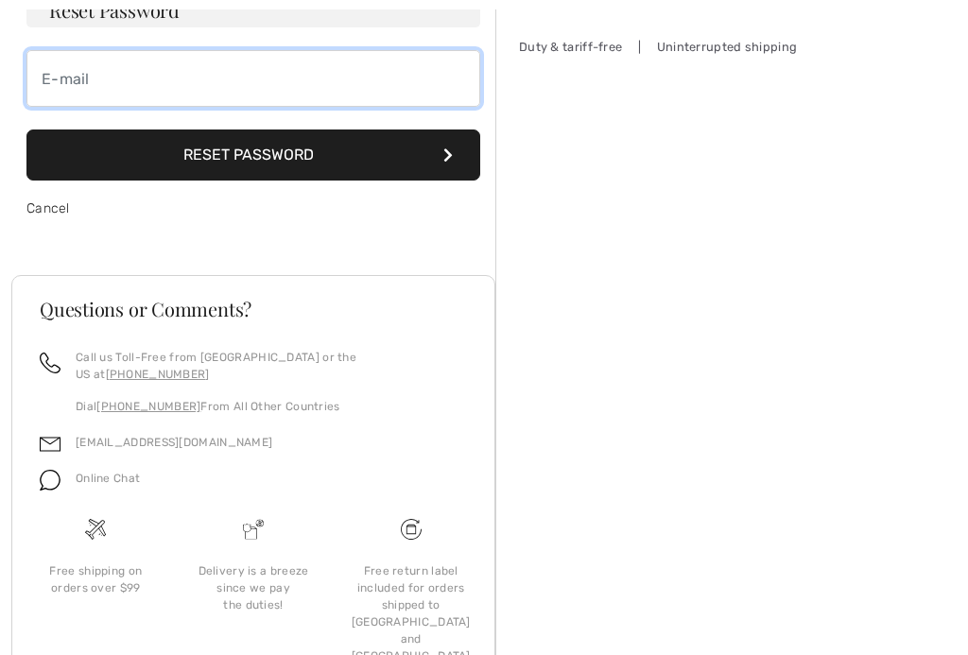
click at [305, 83] on input "email" at bounding box center [253, 78] width 454 height 57
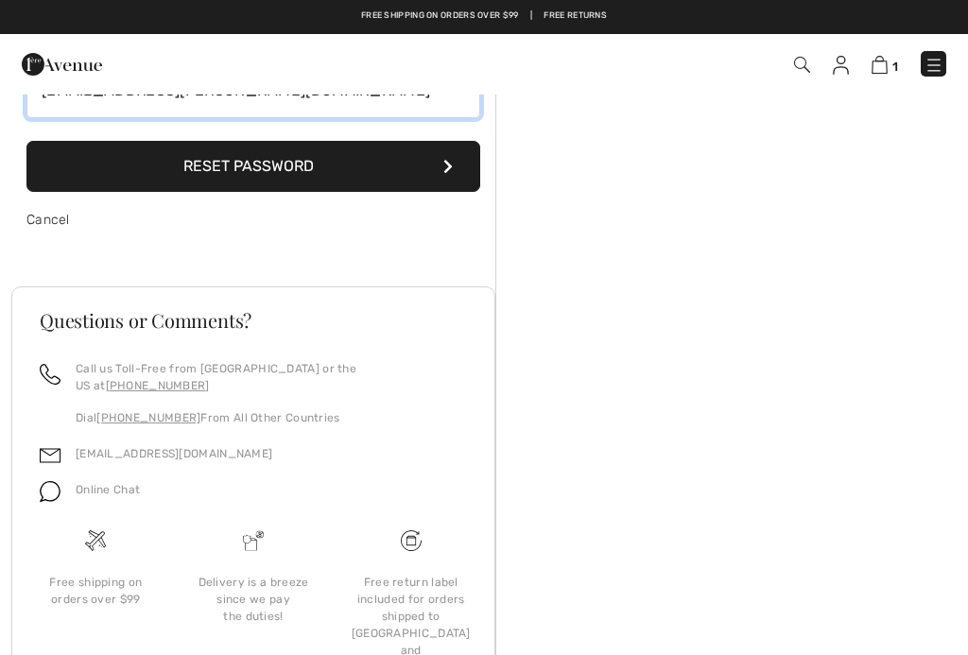
type input "joh.chabot@icloud.com"
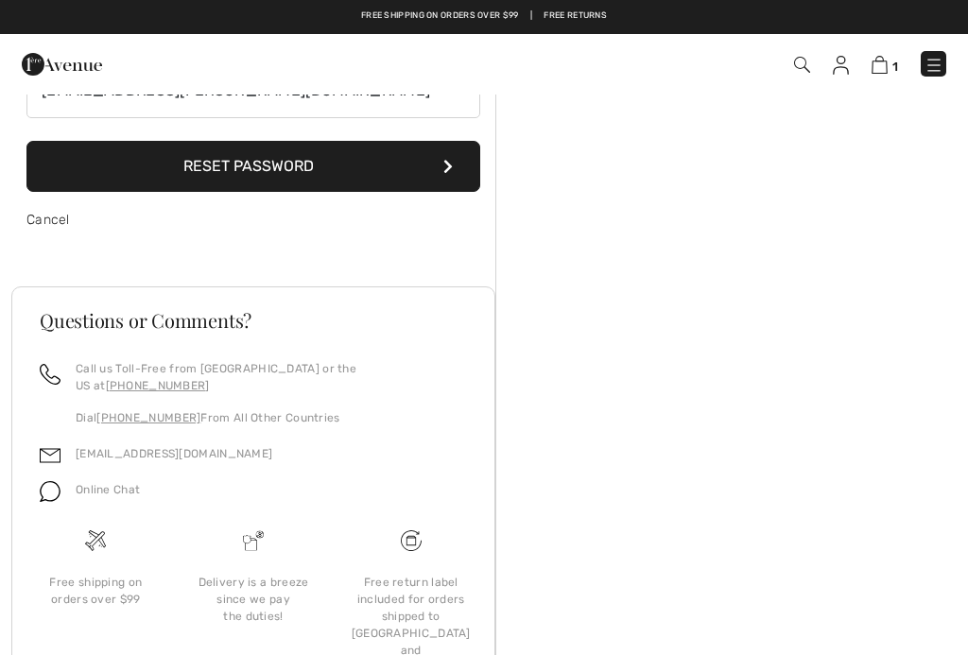
click at [409, 177] on button "Reset Password" at bounding box center [253, 166] width 454 height 51
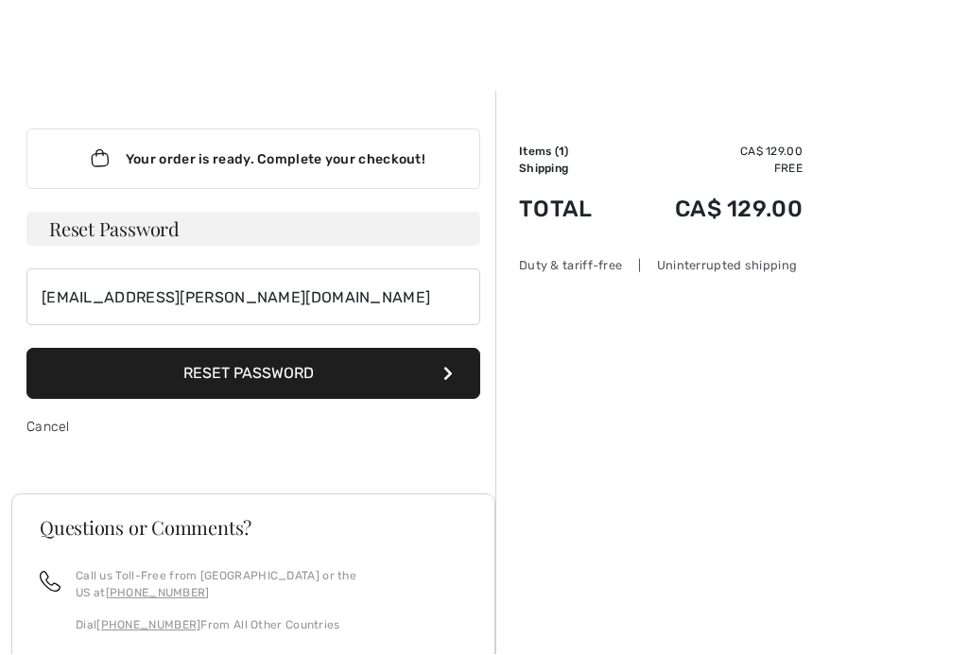
scroll to position [0, 0]
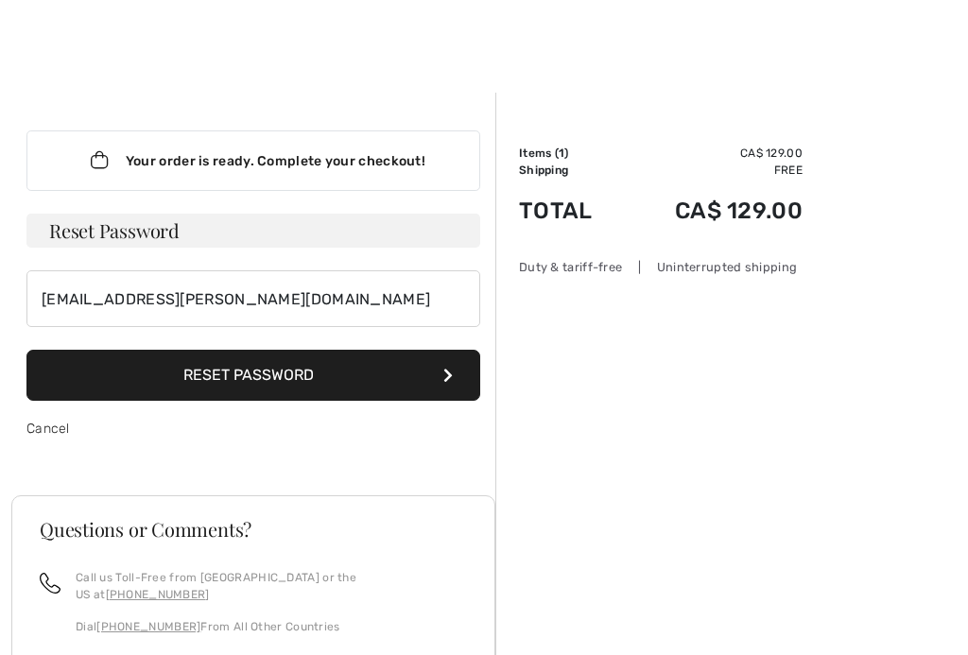
click at [394, 214] on h3 "Reset Password" at bounding box center [253, 231] width 454 height 34
click at [175, 223] on h3 "Reset Password" at bounding box center [253, 231] width 454 height 34
click at [400, 373] on button "Reset Password" at bounding box center [253, 375] width 454 height 51
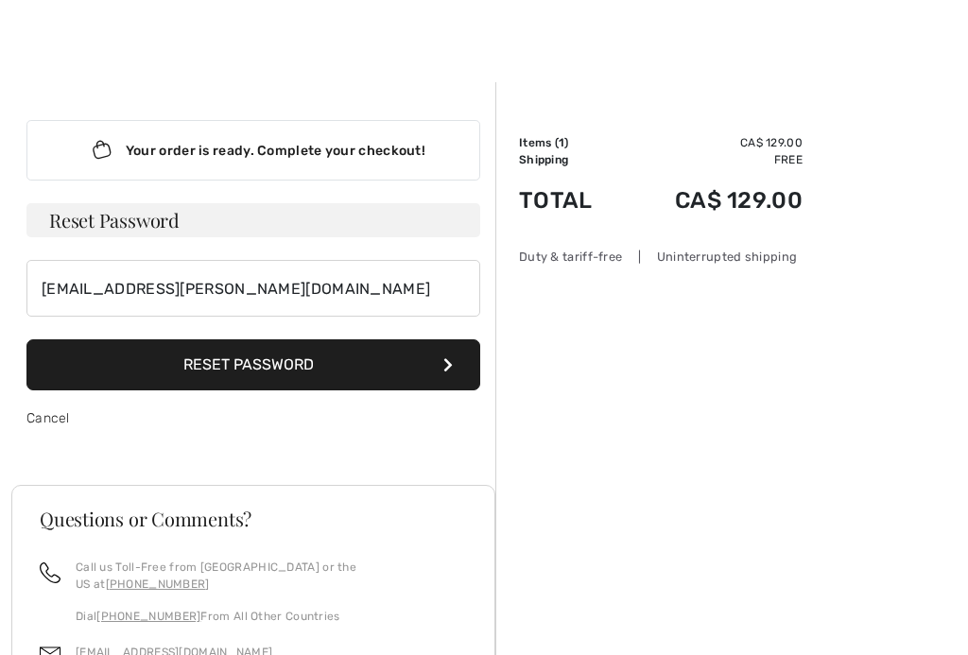
scroll to position [8, 0]
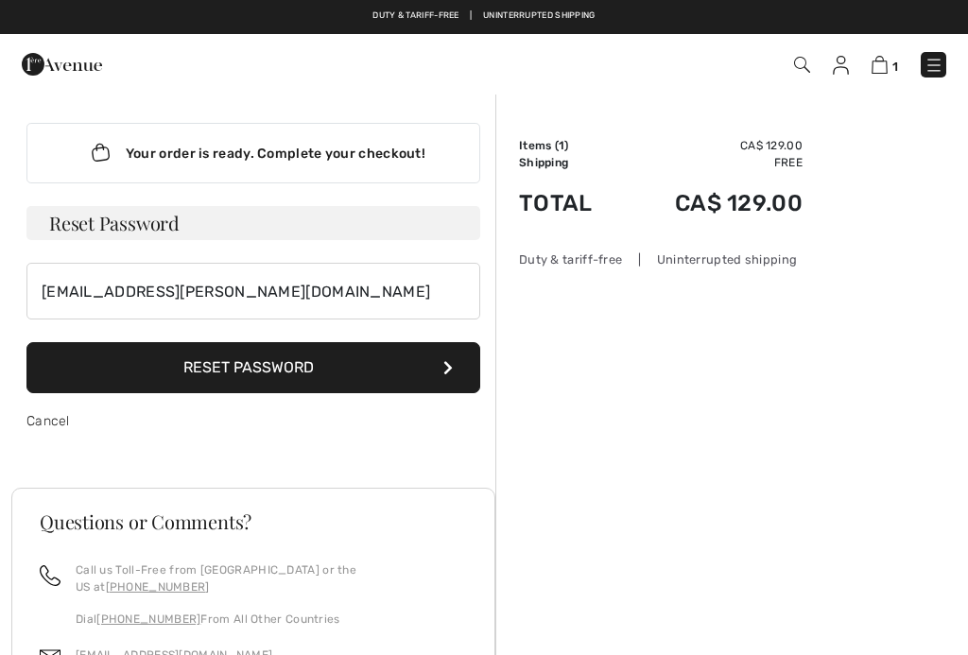
click at [60, 423] on link "Cancel" at bounding box center [48, 421] width 44 height 16
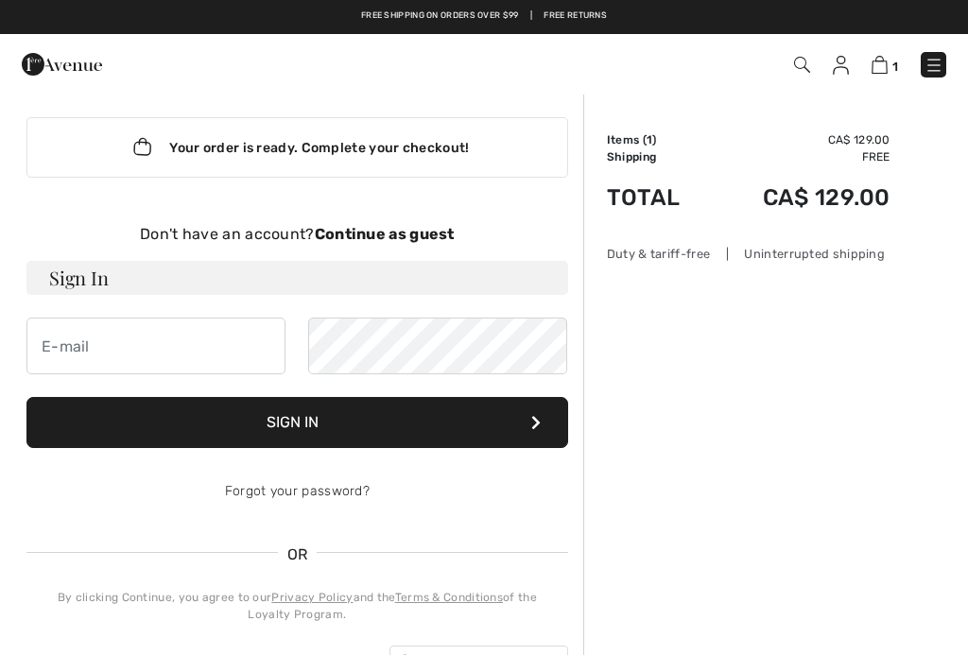
scroll to position [0, 0]
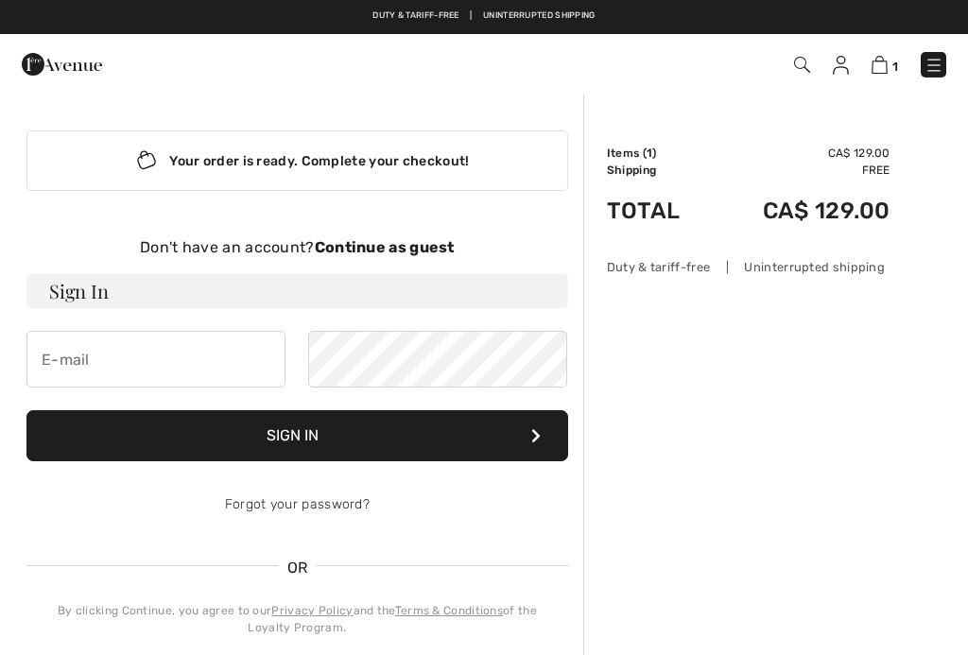
click at [368, 168] on div "Your order is ready. Complete your checkout!" at bounding box center [297, 161] width 542 height 61
click at [411, 166] on div "Your order is ready. Complete your checkout!" at bounding box center [297, 161] width 542 height 61
click at [150, 146] on div "Your order is ready. Complete your checkout!" at bounding box center [297, 161] width 542 height 61
click at [888, 68] on img at bounding box center [880, 65] width 16 height 18
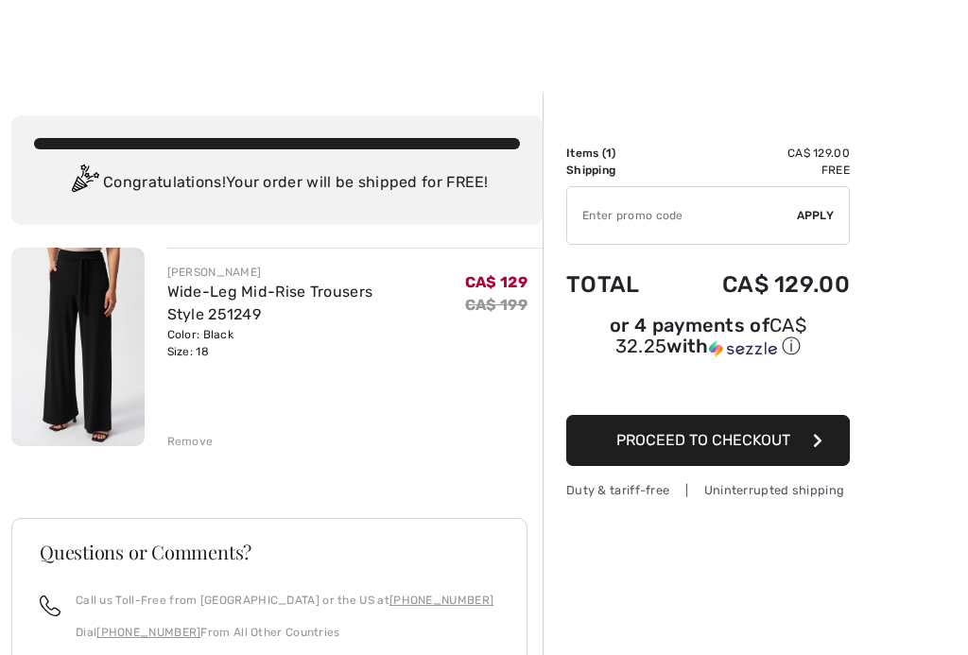
click at [471, 186] on div "Congratulations! Your order will be shipped for FREE!" at bounding box center [277, 184] width 486 height 38
click at [384, 194] on div "Congratulations! Your order will be shipped for FREE!" at bounding box center [277, 184] width 486 height 38
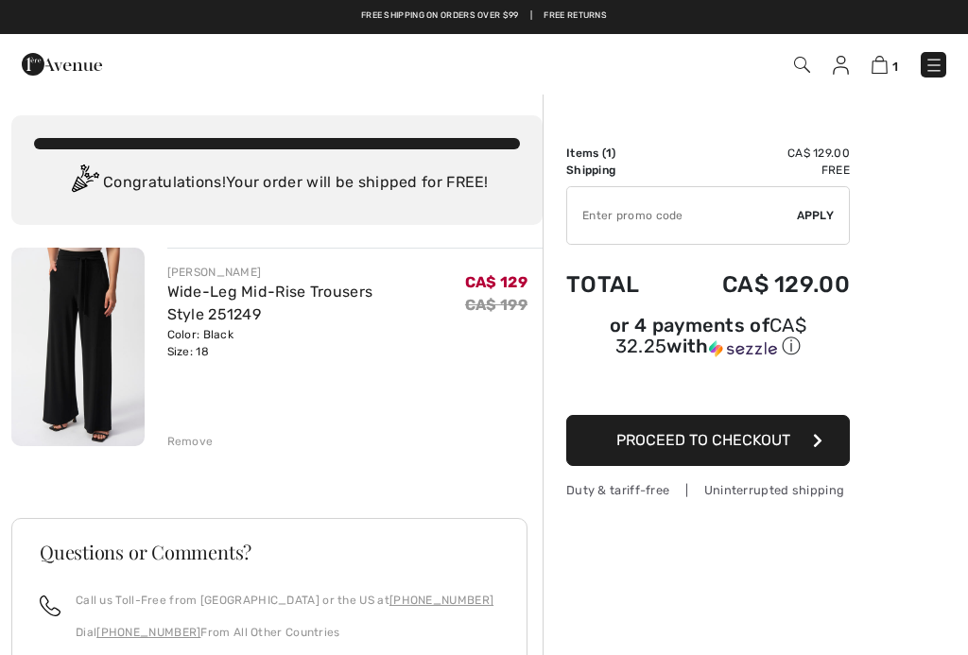
click at [762, 449] on span "Proceed to Checkout" at bounding box center [704, 440] width 174 height 18
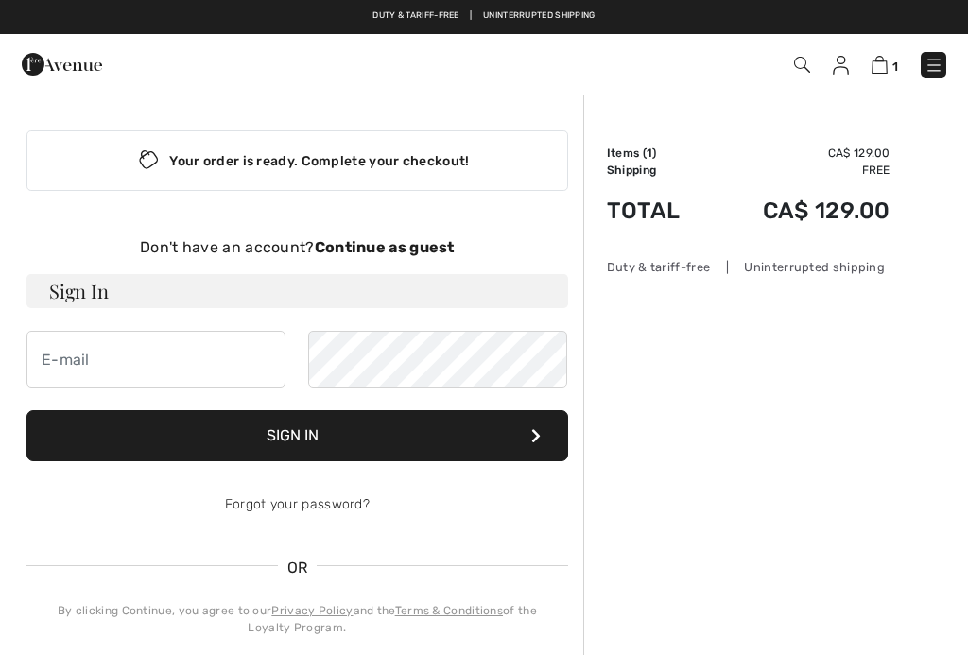
click at [485, 425] on button "Sign In" at bounding box center [297, 435] width 542 height 51
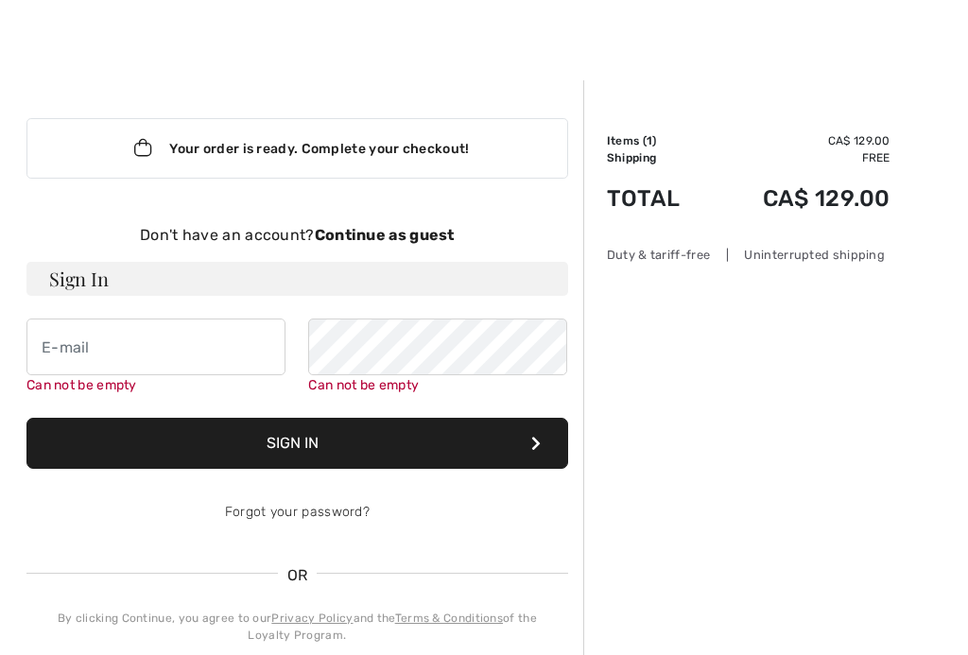
scroll to position [17, 0]
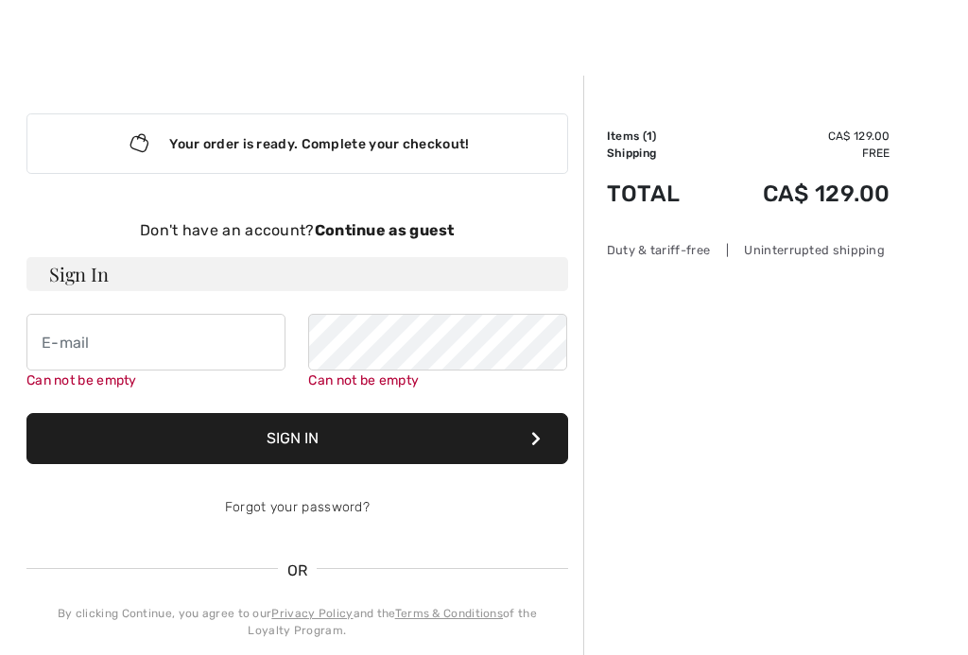
click at [420, 225] on strong "Continue as guest" at bounding box center [385, 230] width 140 height 18
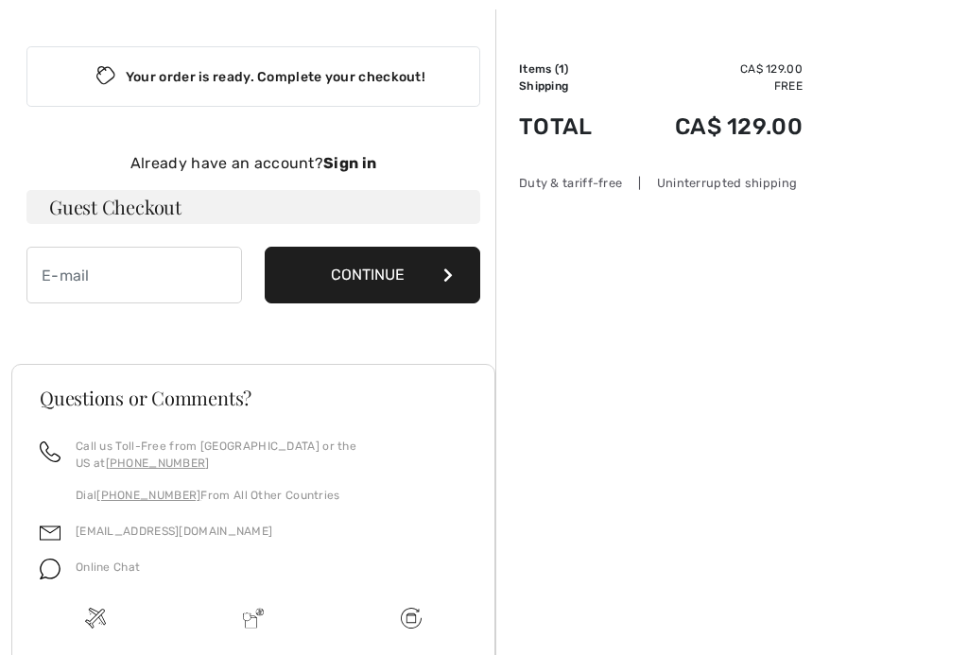
scroll to position [86, 0]
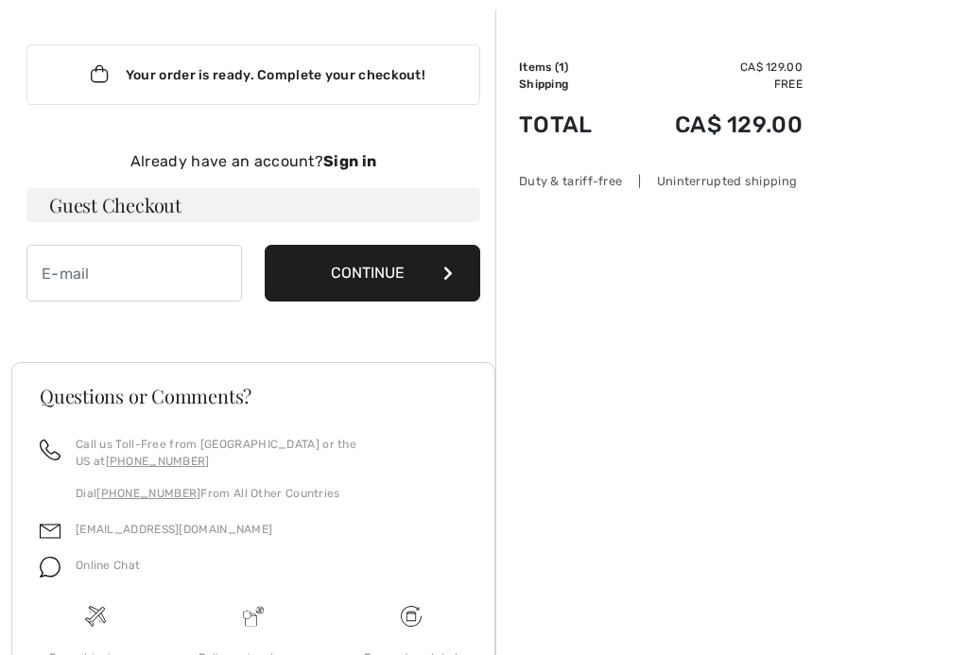
click at [412, 283] on button "Continue" at bounding box center [373, 273] width 216 height 57
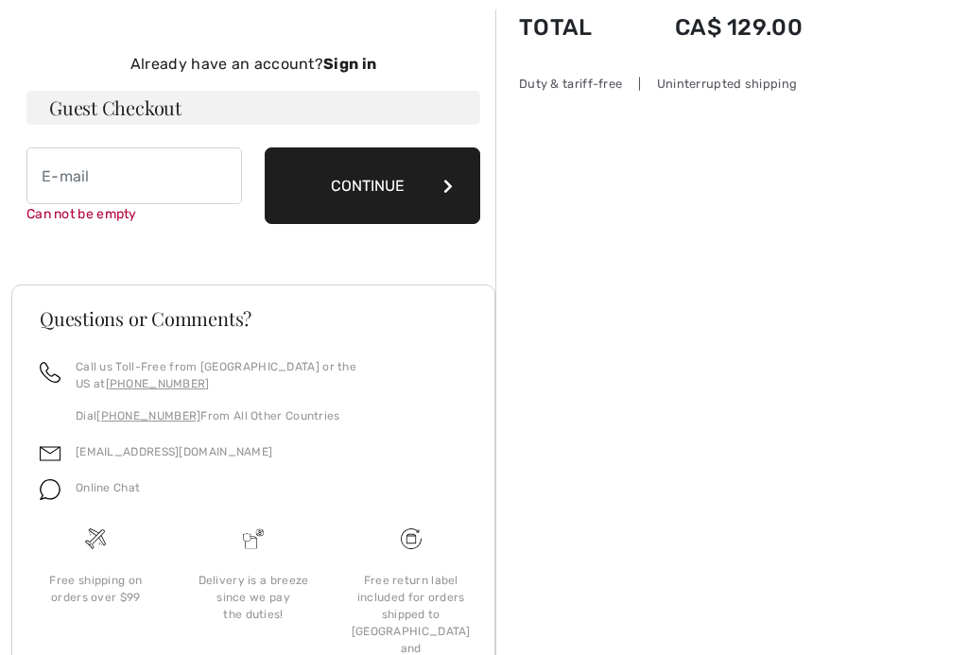
scroll to position [195, 0]
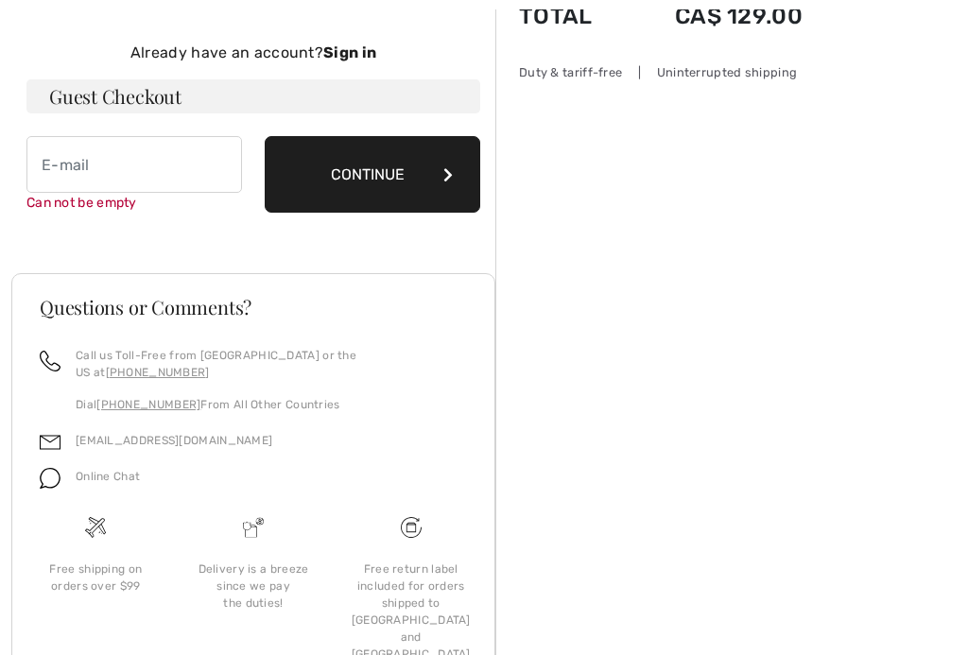
click at [399, 186] on button "Continue" at bounding box center [373, 174] width 216 height 77
click at [417, 183] on button "Continue" at bounding box center [373, 174] width 216 height 77
click at [403, 107] on h3 "Guest Checkout" at bounding box center [253, 96] width 454 height 34
click at [166, 96] on h3 "Guest Checkout" at bounding box center [253, 96] width 454 height 34
click at [120, 100] on h3 "Guest Checkout" at bounding box center [253, 96] width 454 height 34
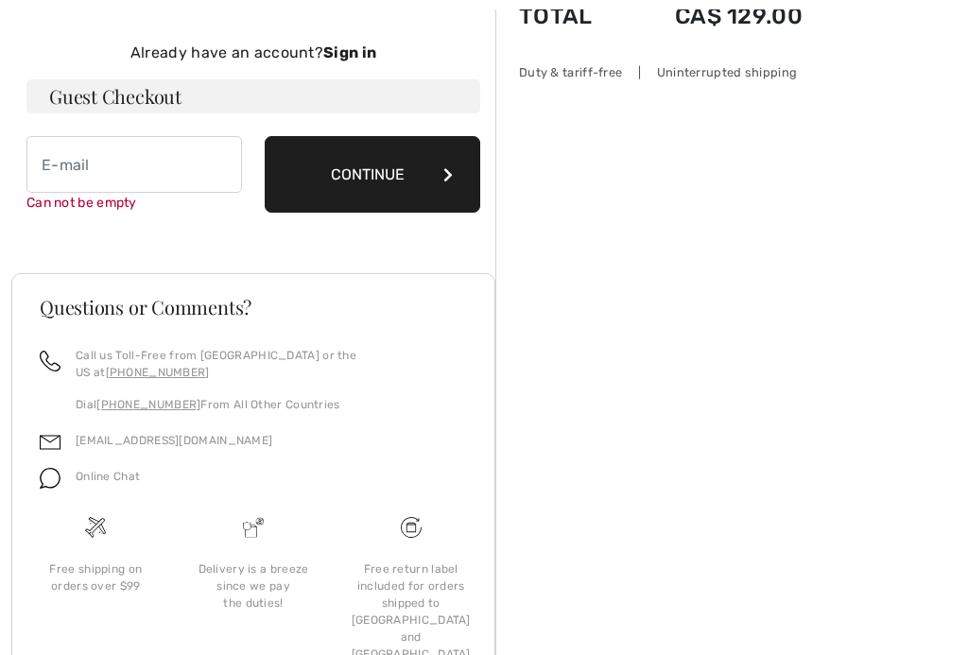
click at [356, 167] on button "Continue" at bounding box center [373, 174] width 216 height 77
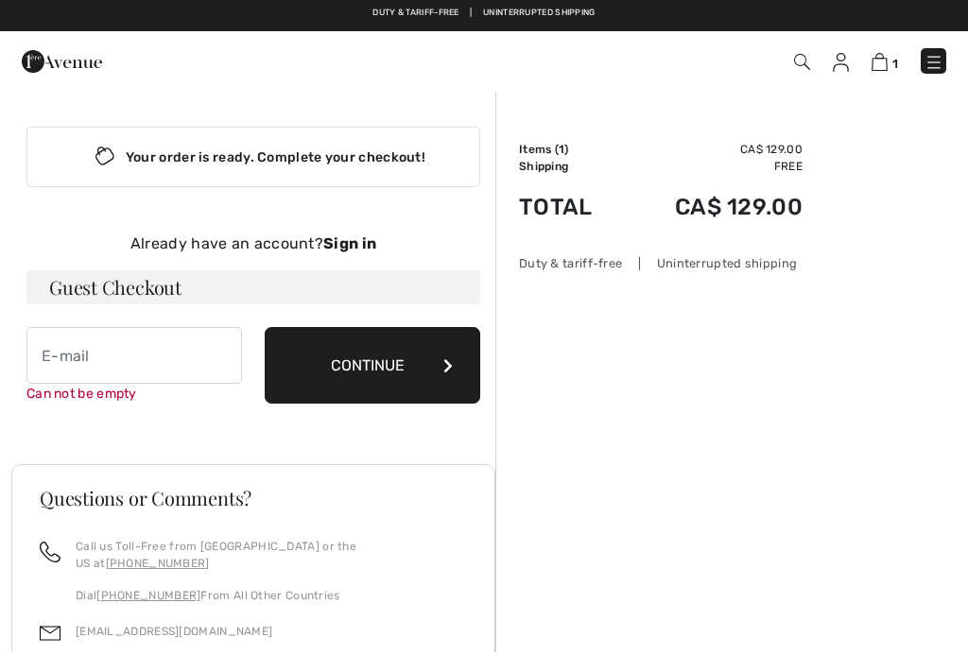
scroll to position [0, 0]
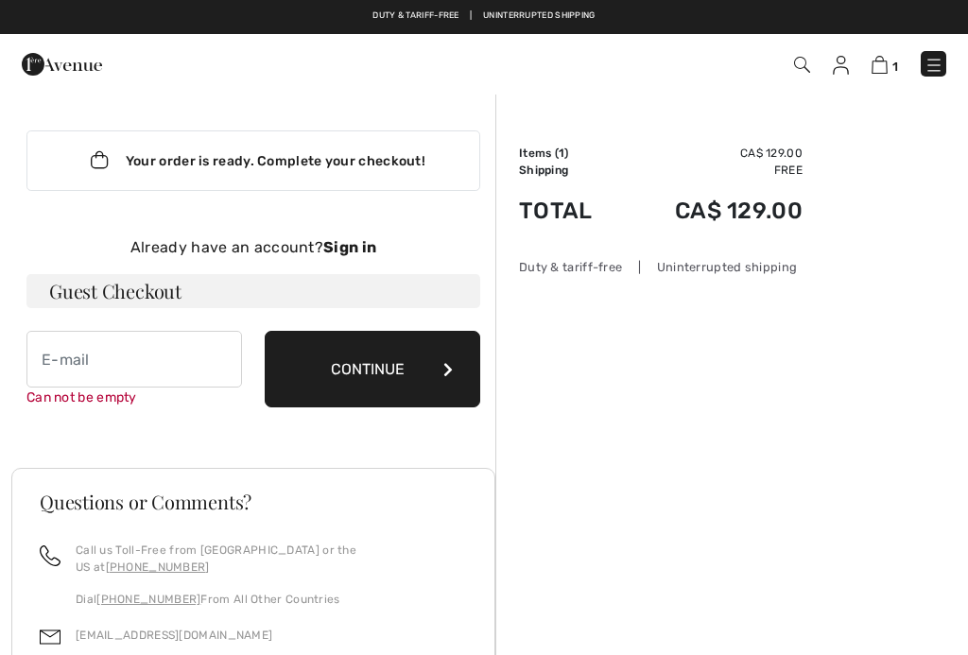
click at [396, 173] on div "Your order is ready. Complete your checkout!" at bounding box center [253, 161] width 454 height 61
click at [384, 179] on div "Your order is ready. Complete your checkout!" at bounding box center [253, 161] width 454 height 61
click at [887, 61] on img at bounding box center [880, 65] width 16 height 18
